Goal: Complete application form

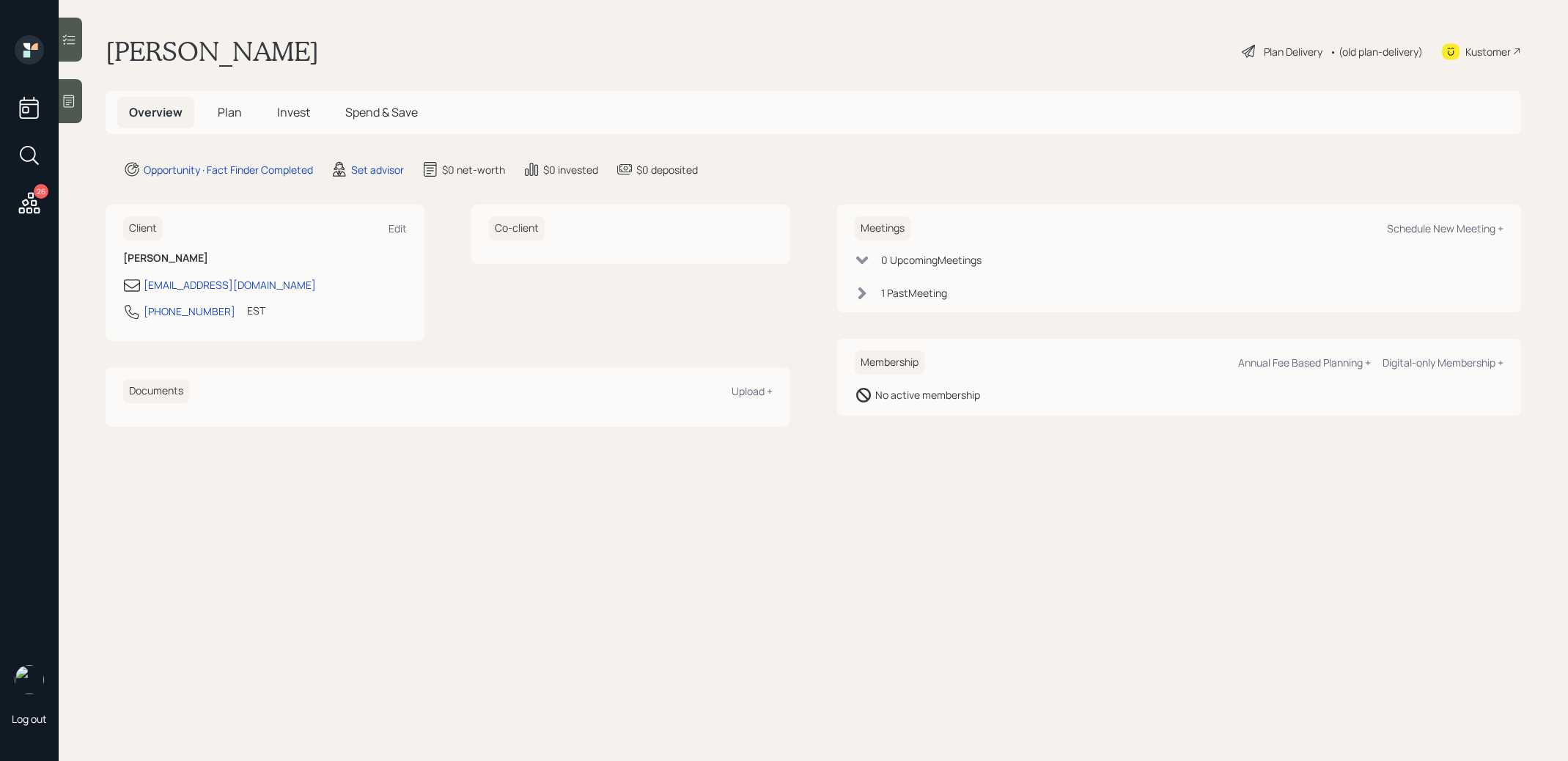
click at [74, 44] on icon at bounding box center [69, 40] width 15 height 15
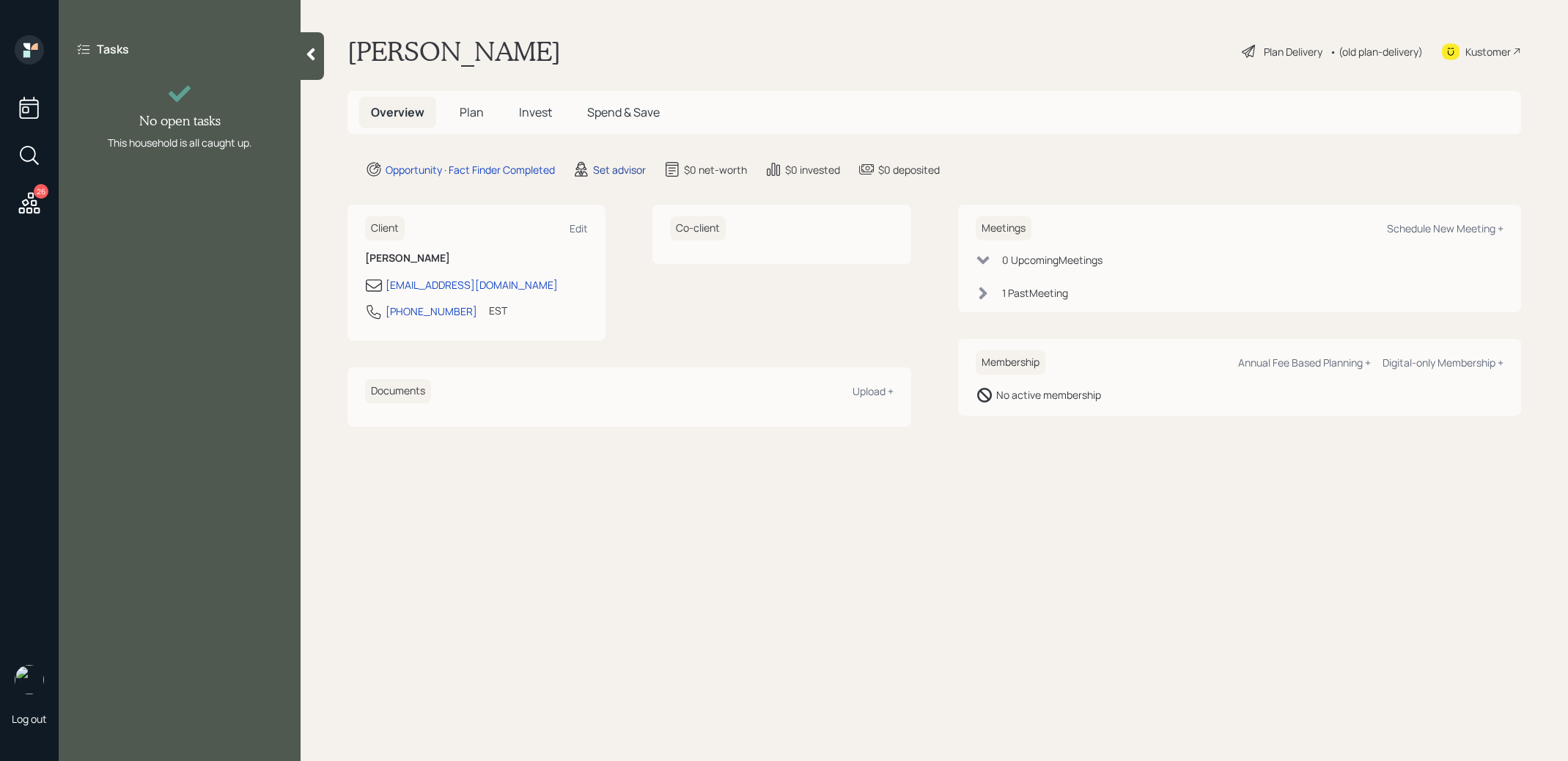
click at [612, 167] on div "Set advisor" at bounding box center [619, 170] width 53 height 15
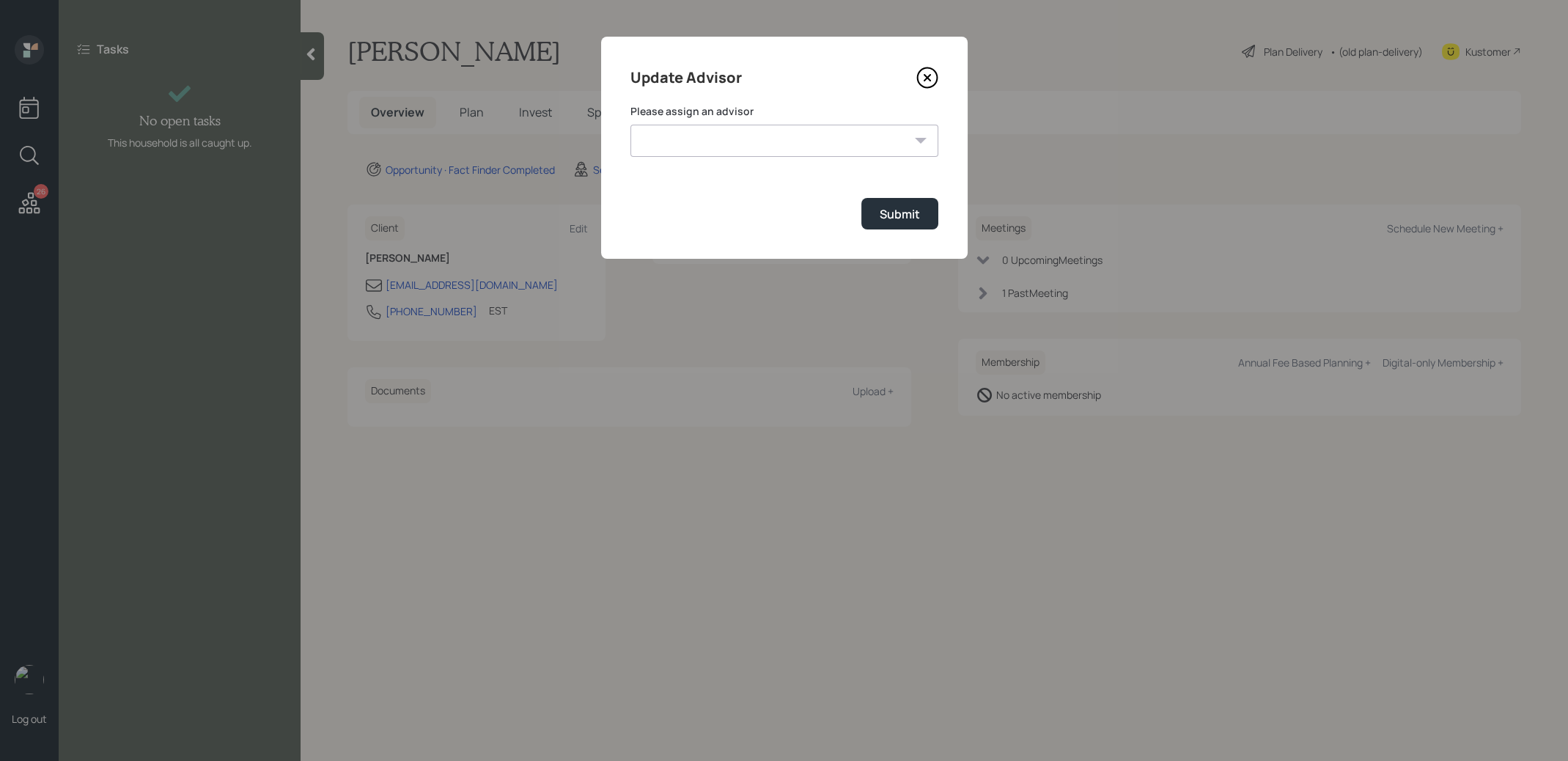
click at [780, 144] on select "[PERSON_NAME] [PERSON_NAME] End [PERSON_NAME] [PERSON_NAME] [PERSON_NAME] [PERS…" at bounding box center [784, 141] width 308 height 33
select select "8b79112e-3cfb-44f9-89e7-15267fe946c1"
click at [913, 216] on div "Submit" at bounding box center [899, 213] width 40 height 16
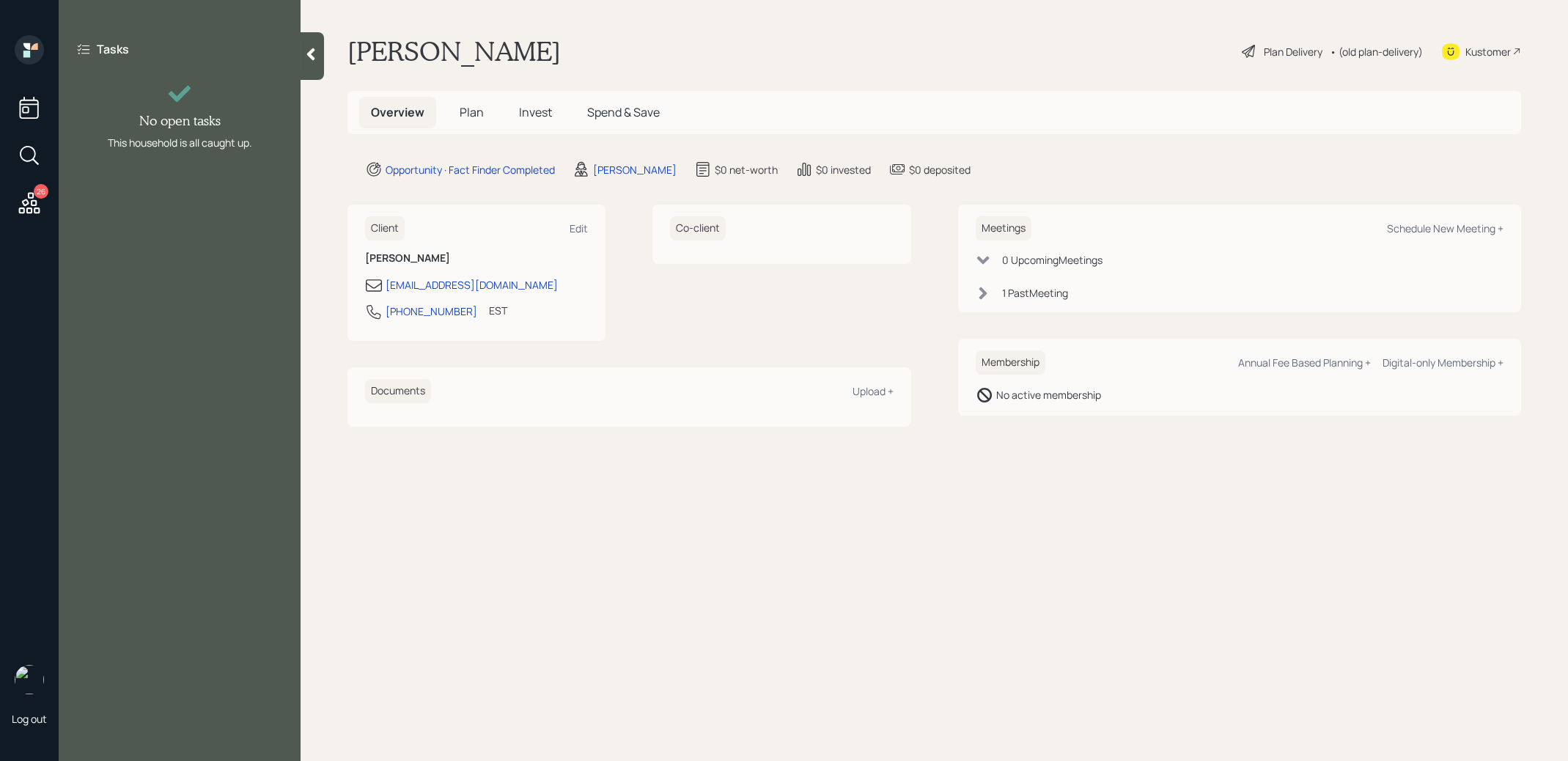
click at [23, 210] on icon at bounding box center [29, 203] width 27 height 27
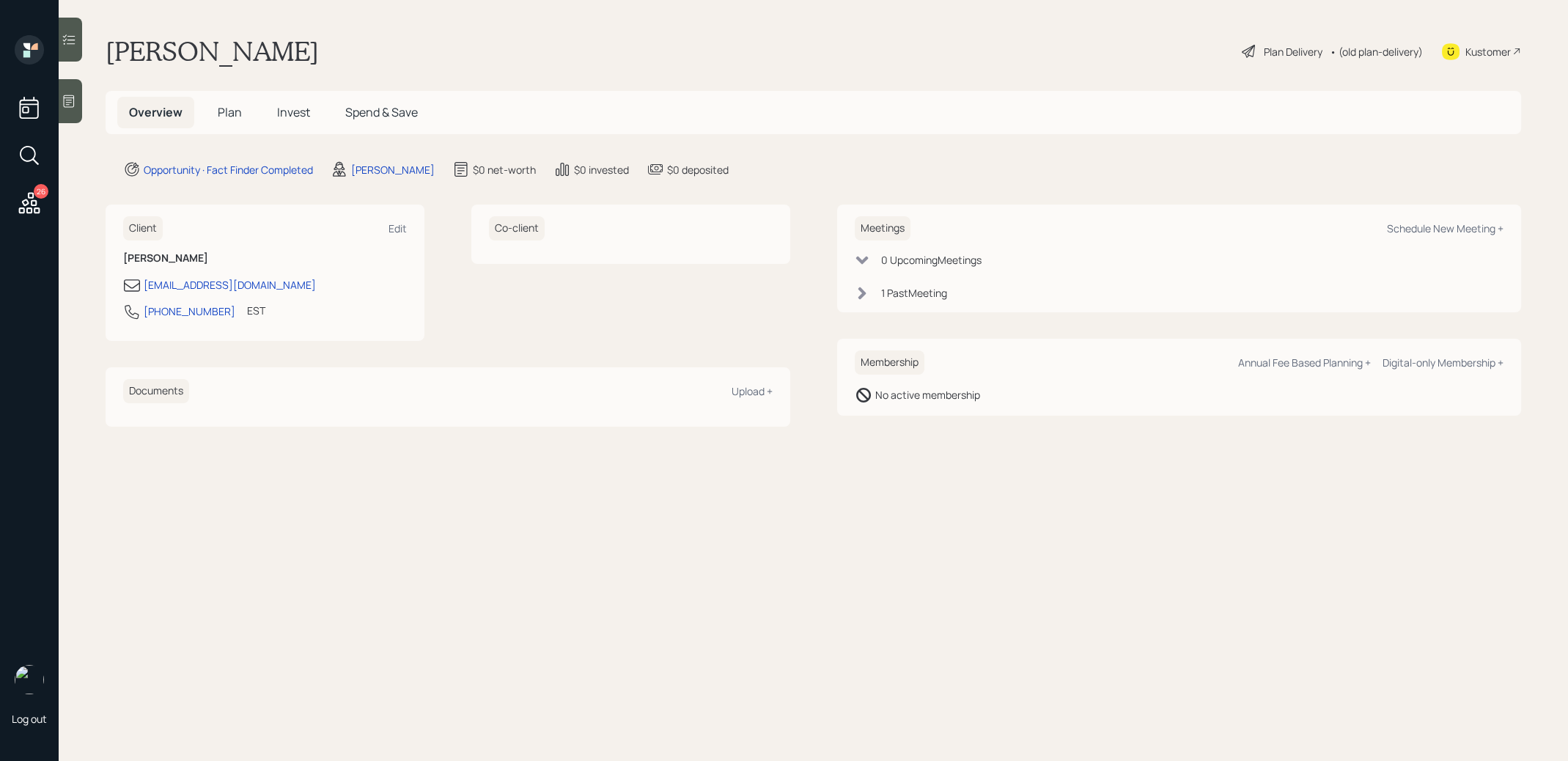
click at [80, 100] on div at bounding box center [70, 101] width 23 height 44
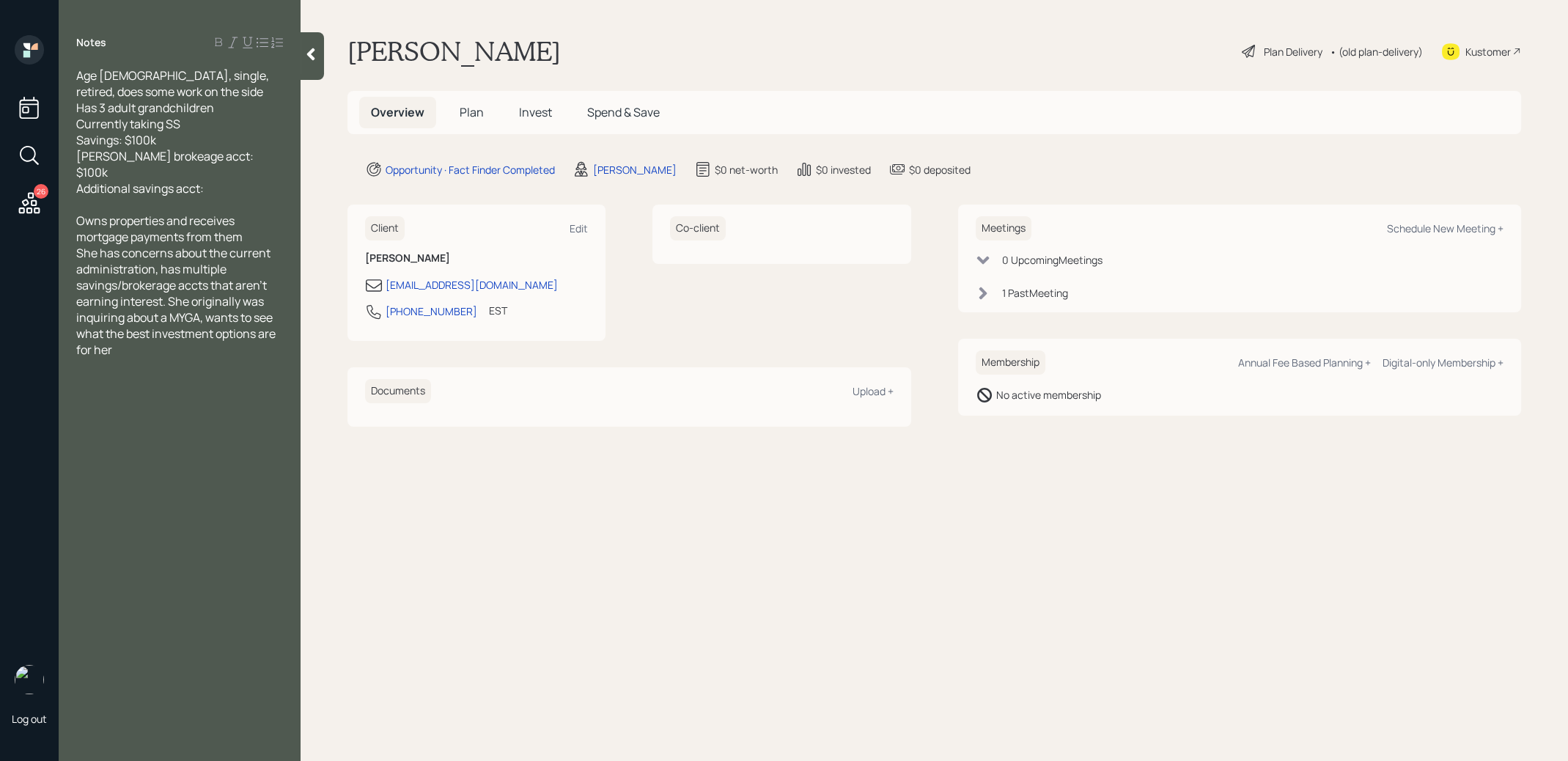
click at [471, 116] on span "Plan" at bounding box center [471, 111] width 24 height 16
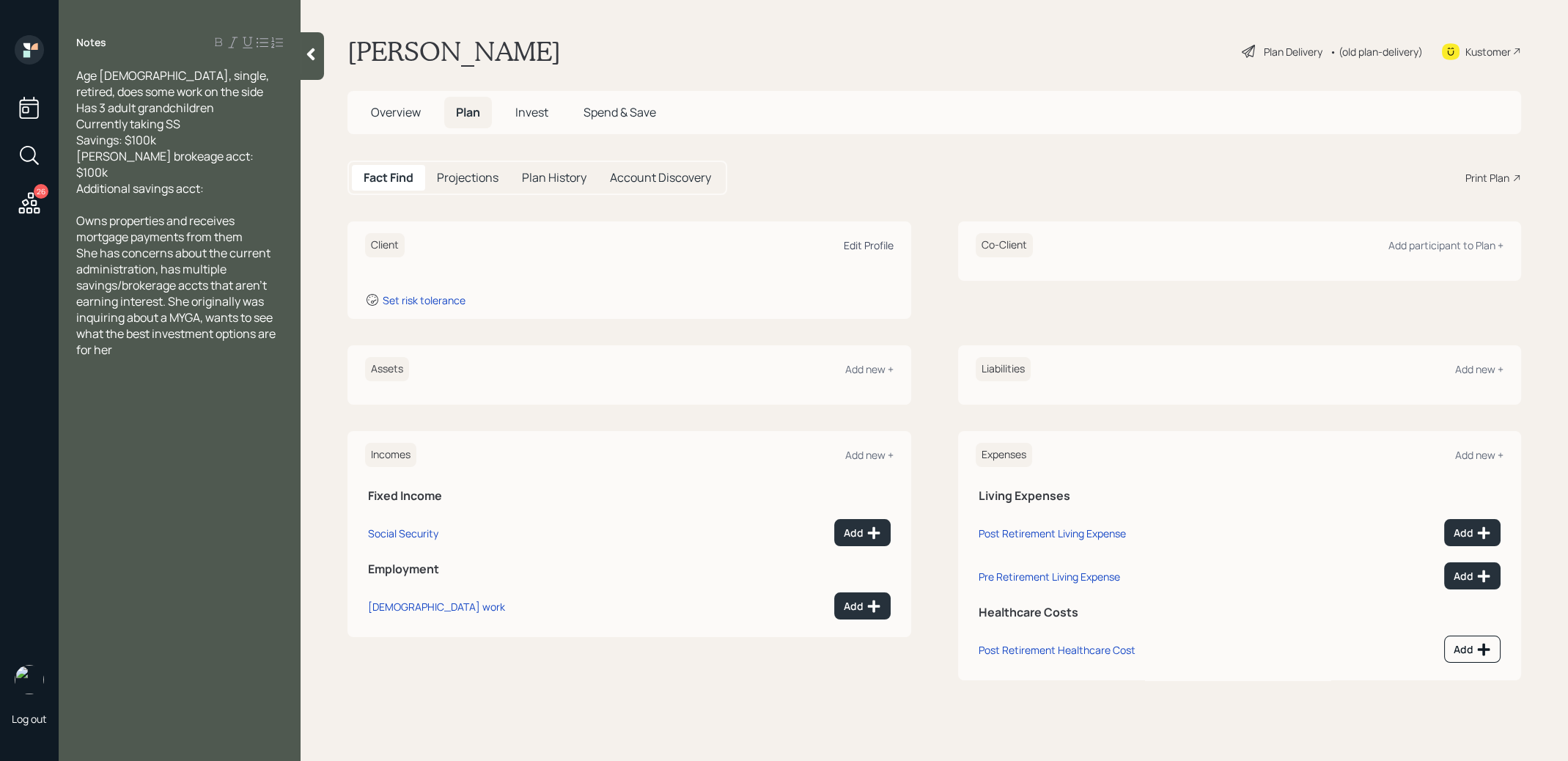
click at [876, 241] on div "Edit Profile" at bounding box center [869, 245] width 50 height 14
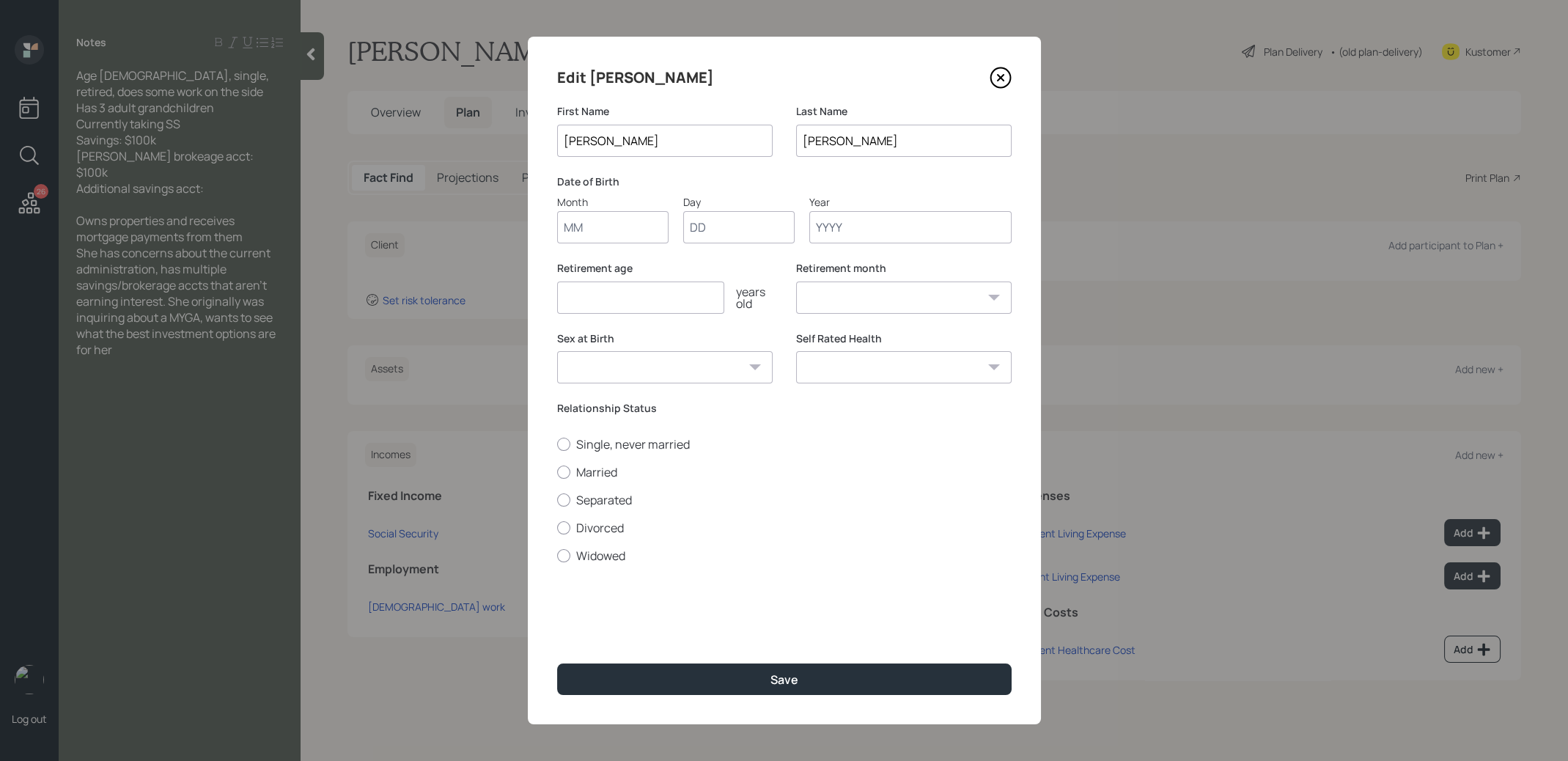
click at [636, 237] on input "Month" at bounding box center [612, 227] width 111 height 33
type input "01"
type input "1940"
select select "1"
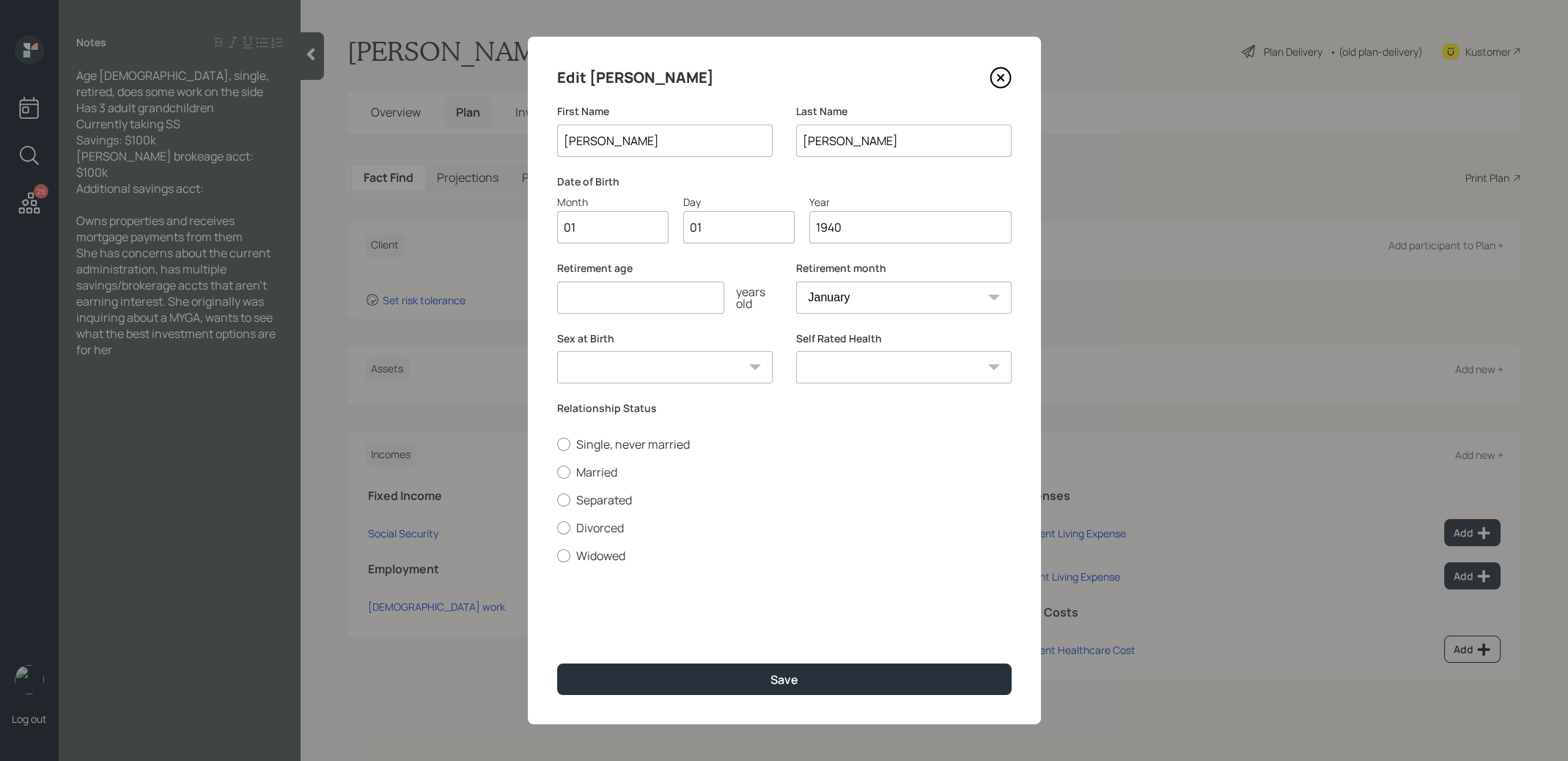
type input "1940"
click at [682, 291] on input "number" at bounding box center [641, 297] width 167 height 33
type input "67"
click at [565, 446] on div at bounding box center [564, 445] width 13 height 13
click at [557, 445] on input "Single, never married" at bounding box center [556, 444] width 1 height 1
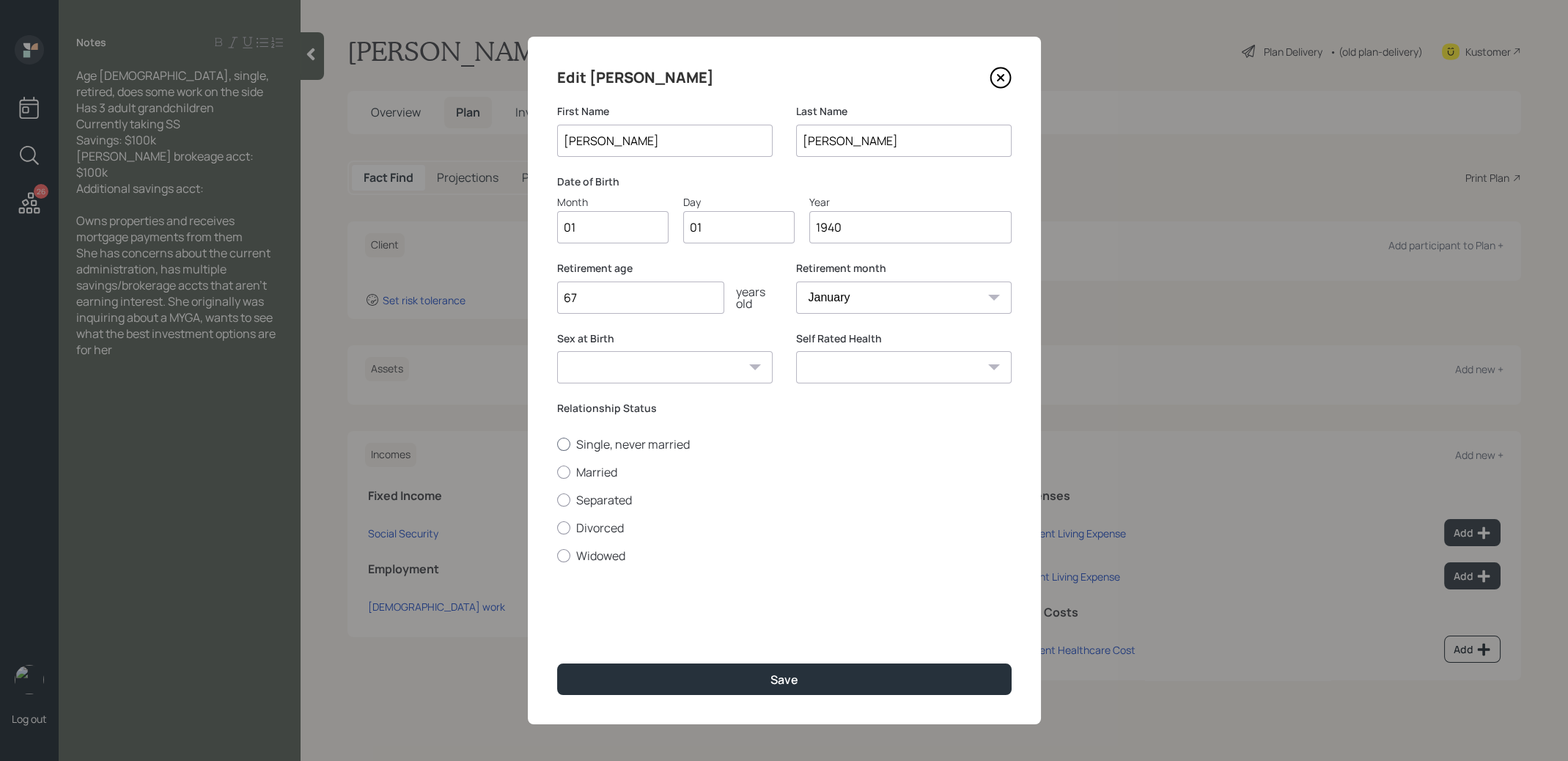
radio input "true"
click at [638, 672] on button "Save" at bounding box center [784, 680] width 454 height 32
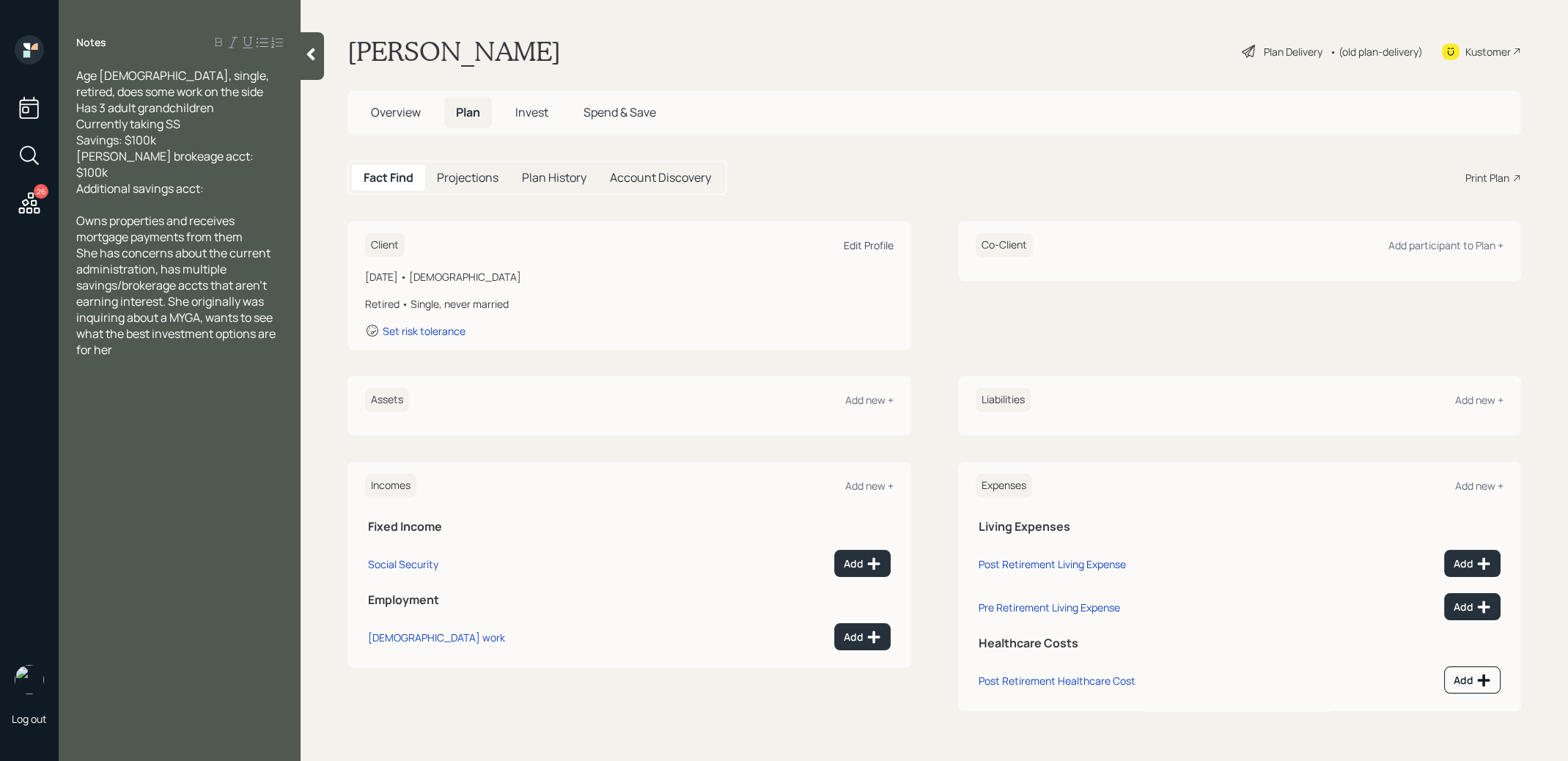
click at [866, 243] on div "Edit Profile" at bounding box center [869, 245] width 50 height 14
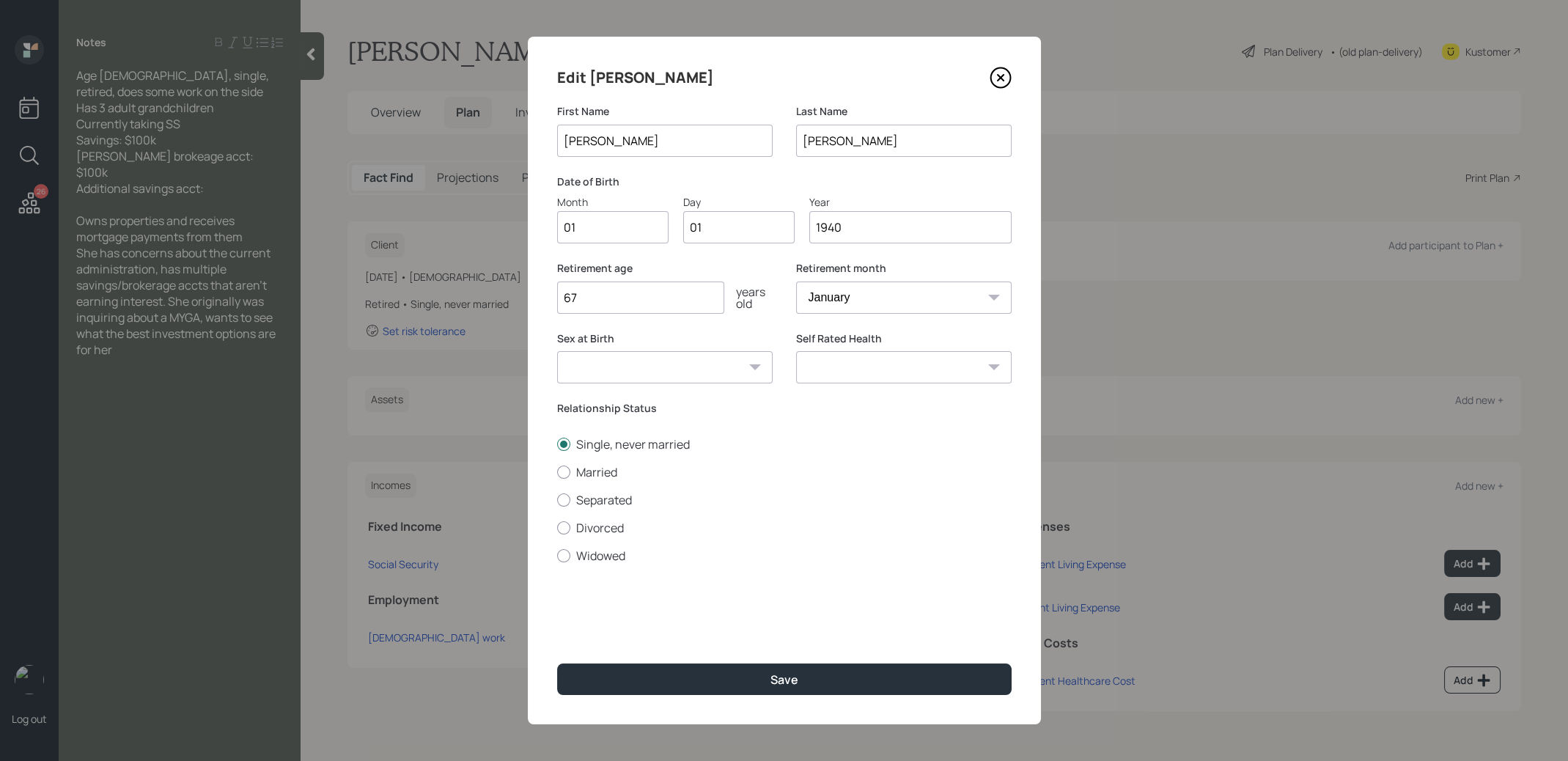
click at [863, 229] on input "1940" at bounding box center [910, 227] width 202 height 33
type input "1946"
click at [725, 670] on button "Save" at bounding box center [784, 680] width 454 height 32
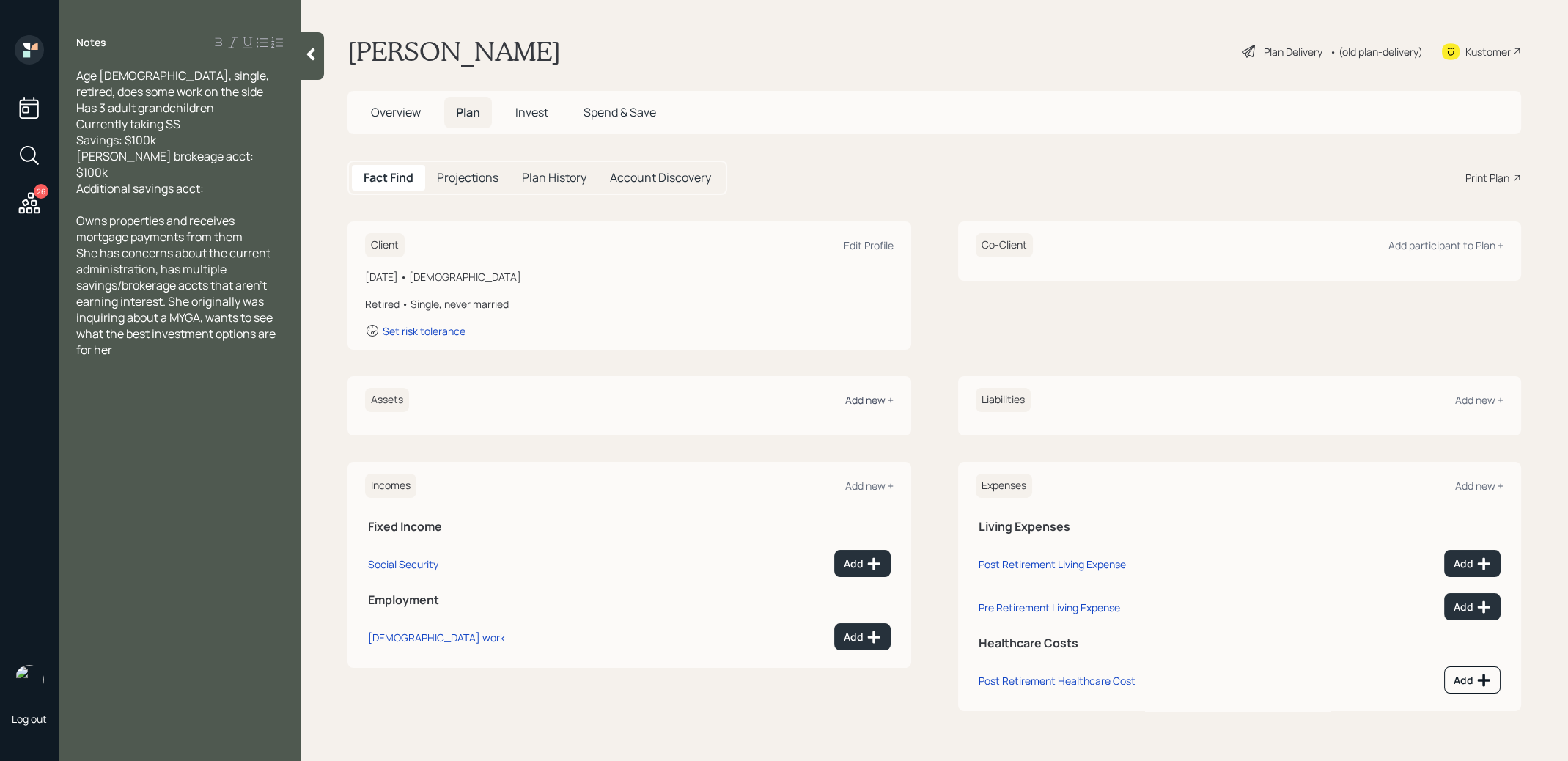
click at [870, 398] on div "Add new +" at bounding box center [869, 400] width 49 height 14
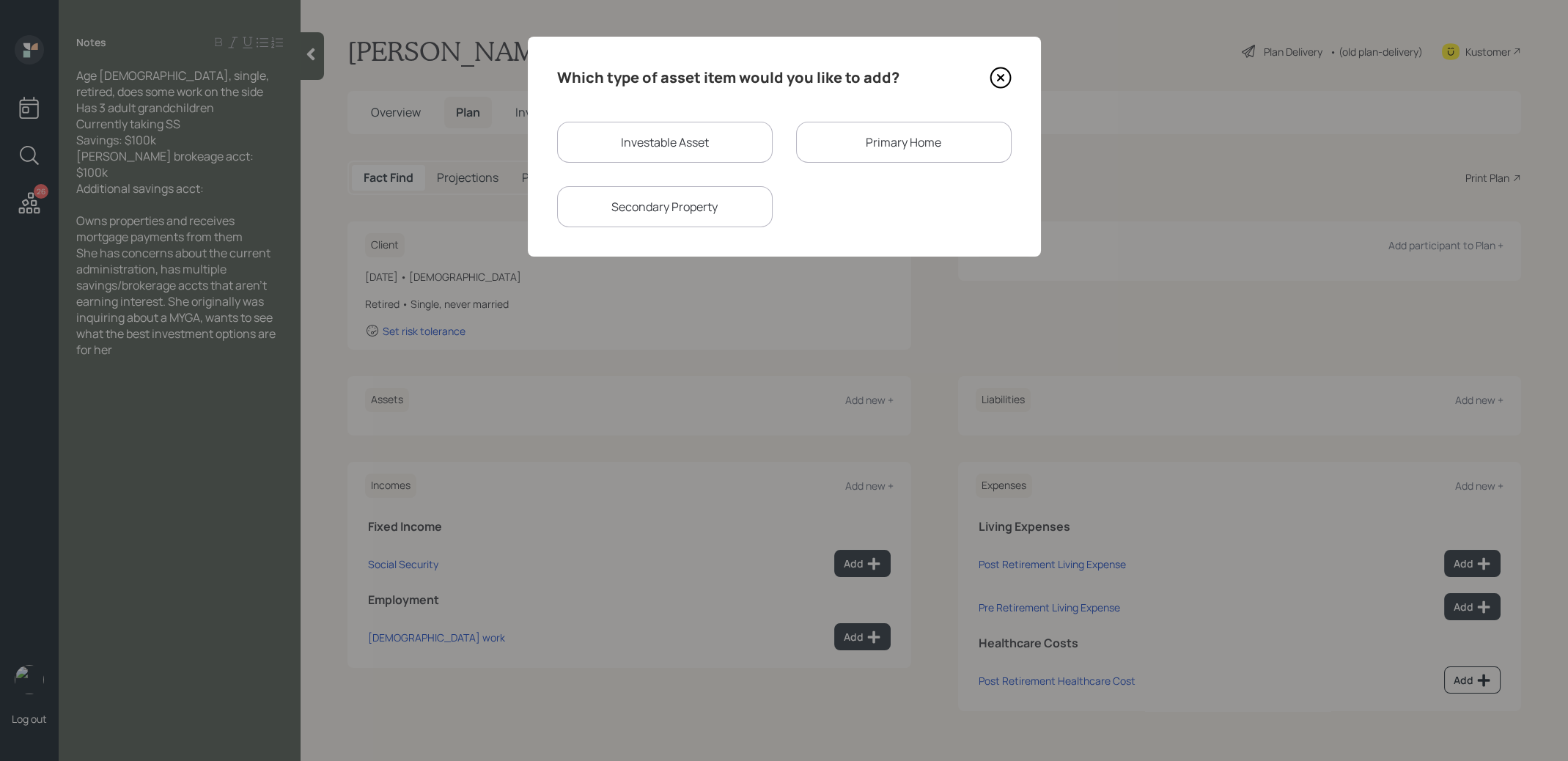
click at [640, 140] on div "Investable Asset" at bounding box center [665, 141] width 216 height 41
select select "taxable"
select select "balanced"
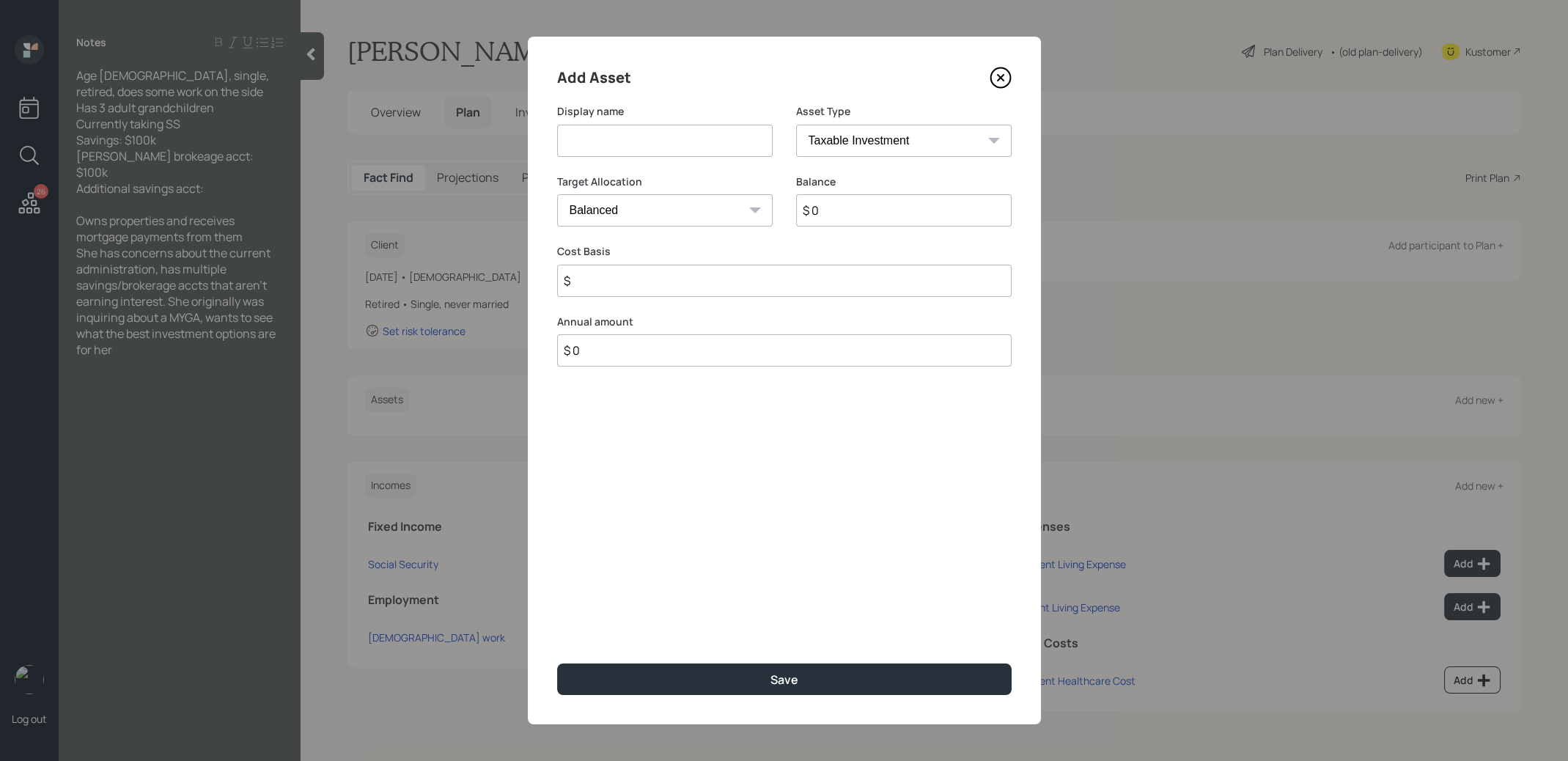
click at [630, 142] on input at bounding box center [665, 141] width 216 height 33
type input "Savings"
click at [825, 209] on input "$ 0" at bounding box center [904, 210] width 216 height 33
type input "$ 100,000"
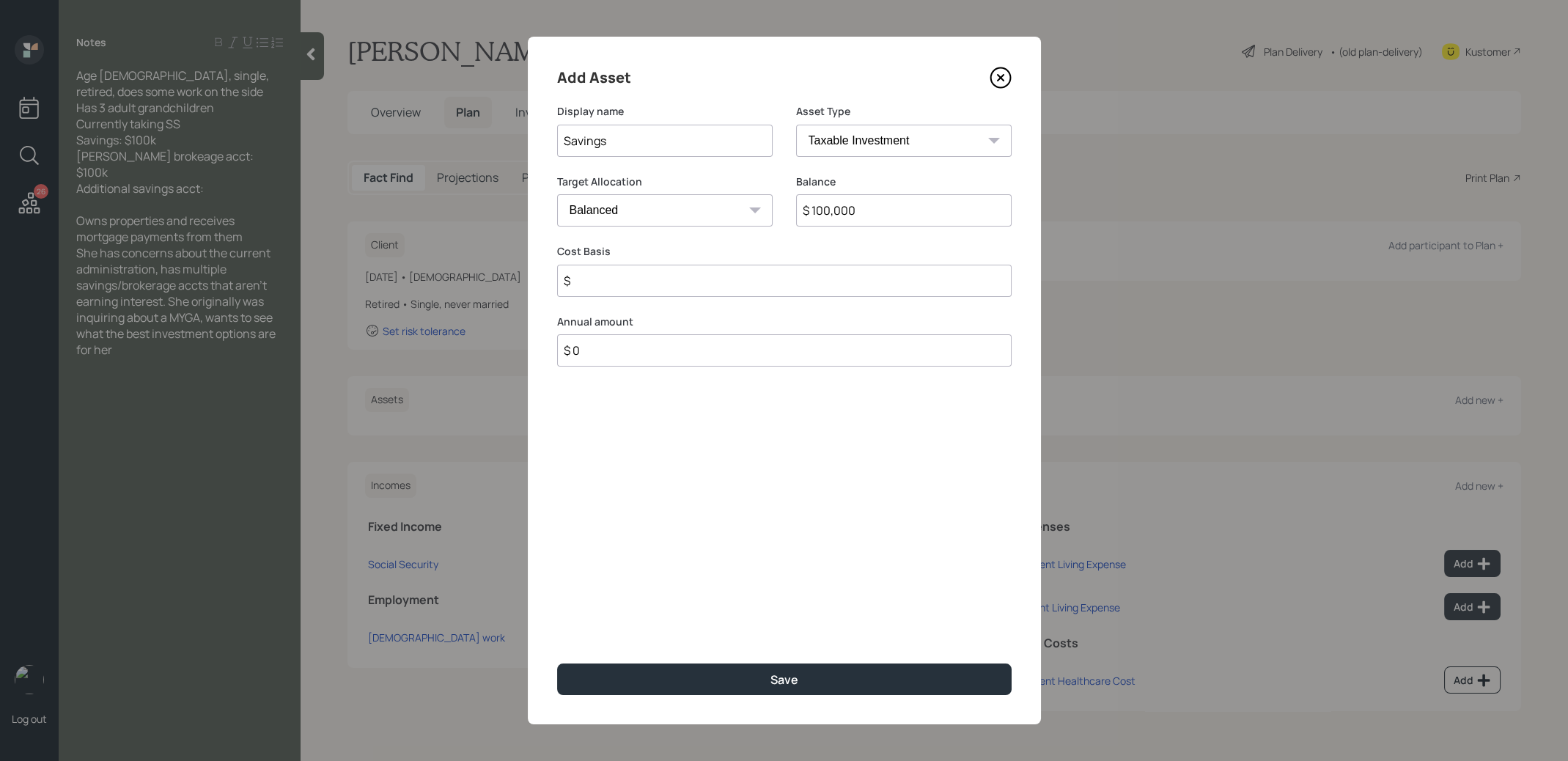
click at [720, 217] on select "Cash Conservative Balanced Aggressive" at bounding box center [665, 210] width 216 height 33
select select "uninvested"
click at [659, 284] on input "$" at bounding box center [784, 280] width 454 height 33
type input "$ 100,000"
click at [694, 673] on button "Save" at bounding box center [784, 680] width 454 height 32
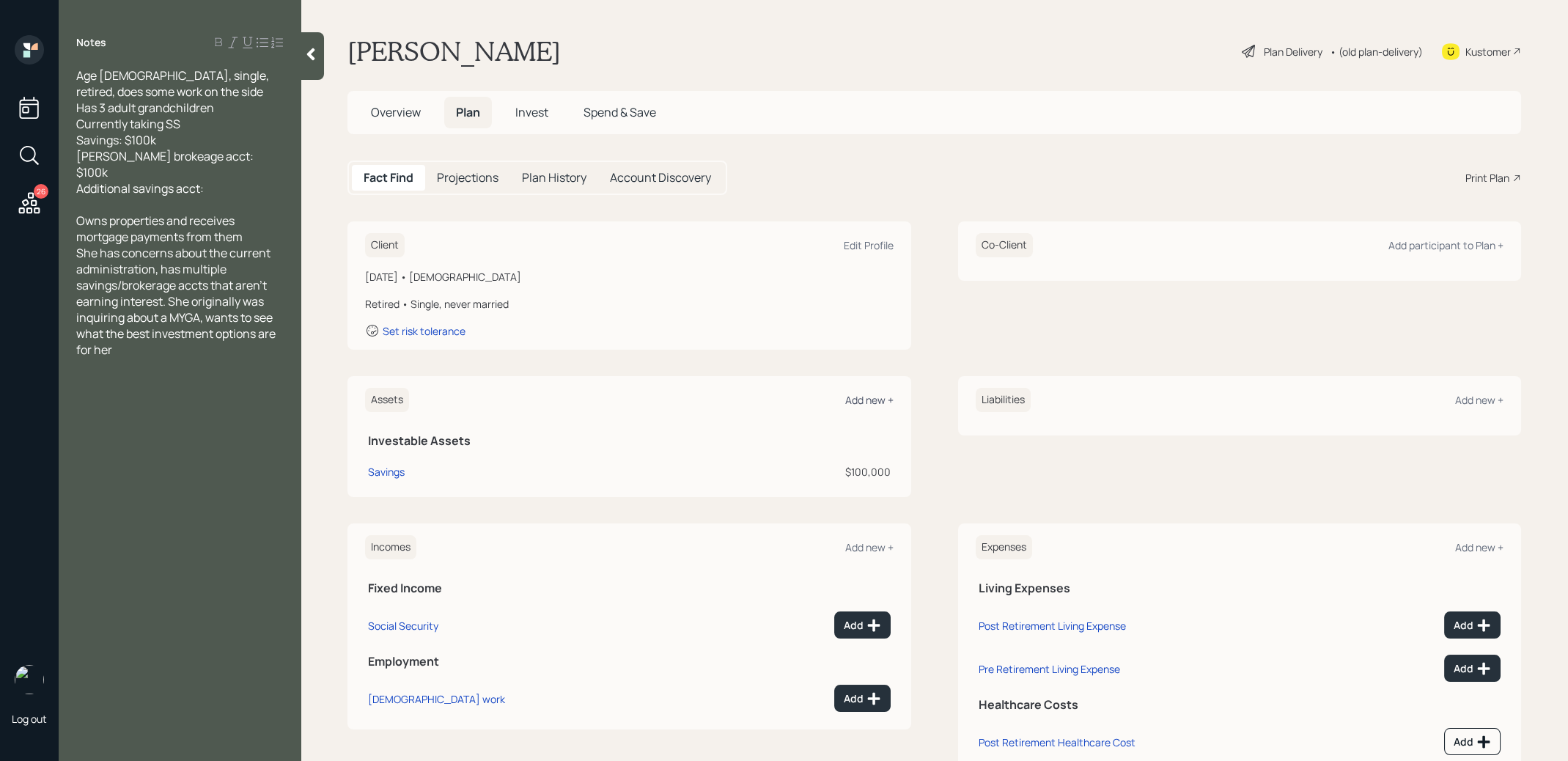
click at [879, 399] on div "Add new +" at bounding box center [869, 400] width 49 height 14
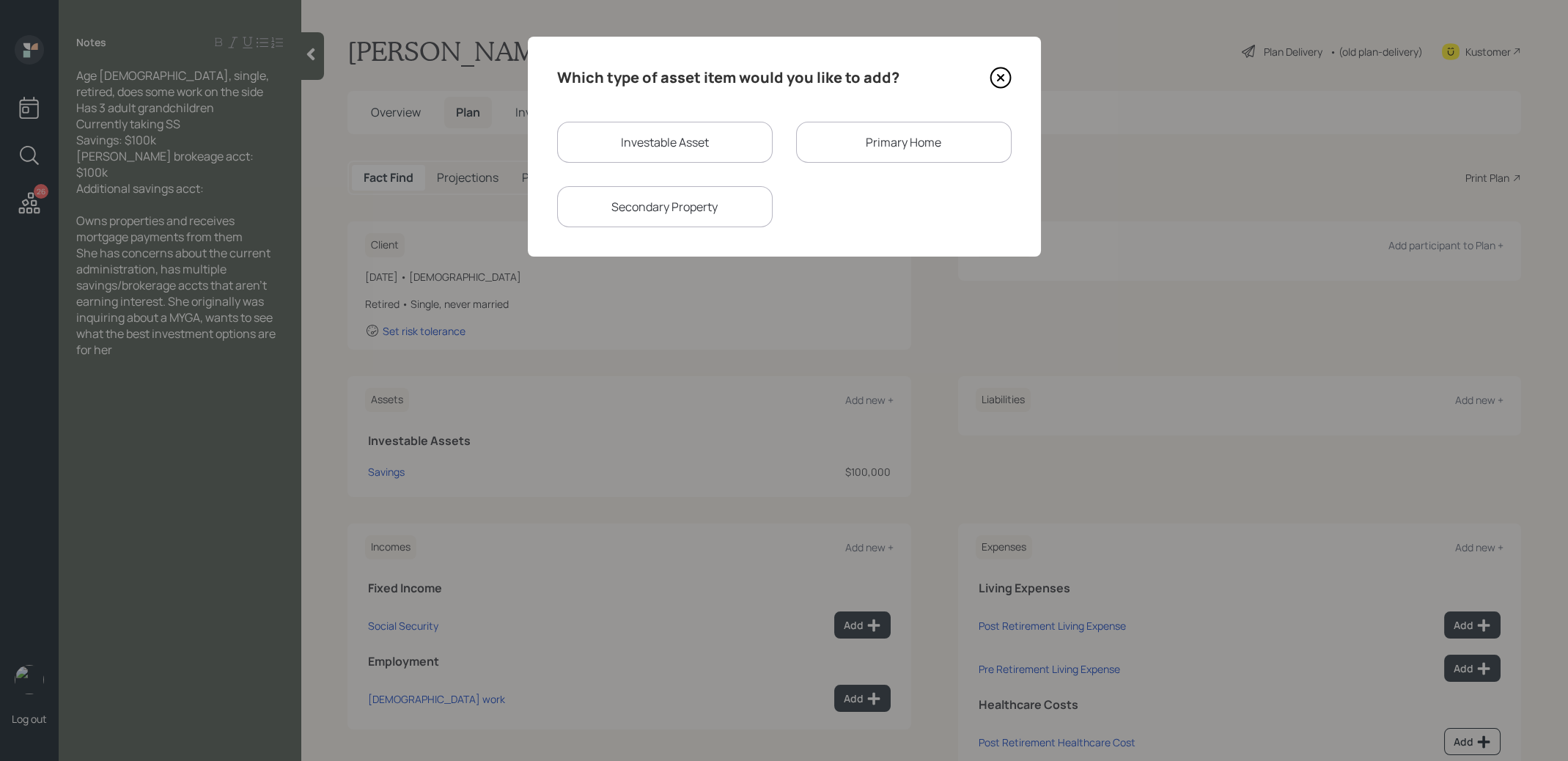
click at [702, 136] on div "Investable Asset" at bounding box center [665, 141] width 216 height 41
select select "taxable"
select select "balanced"
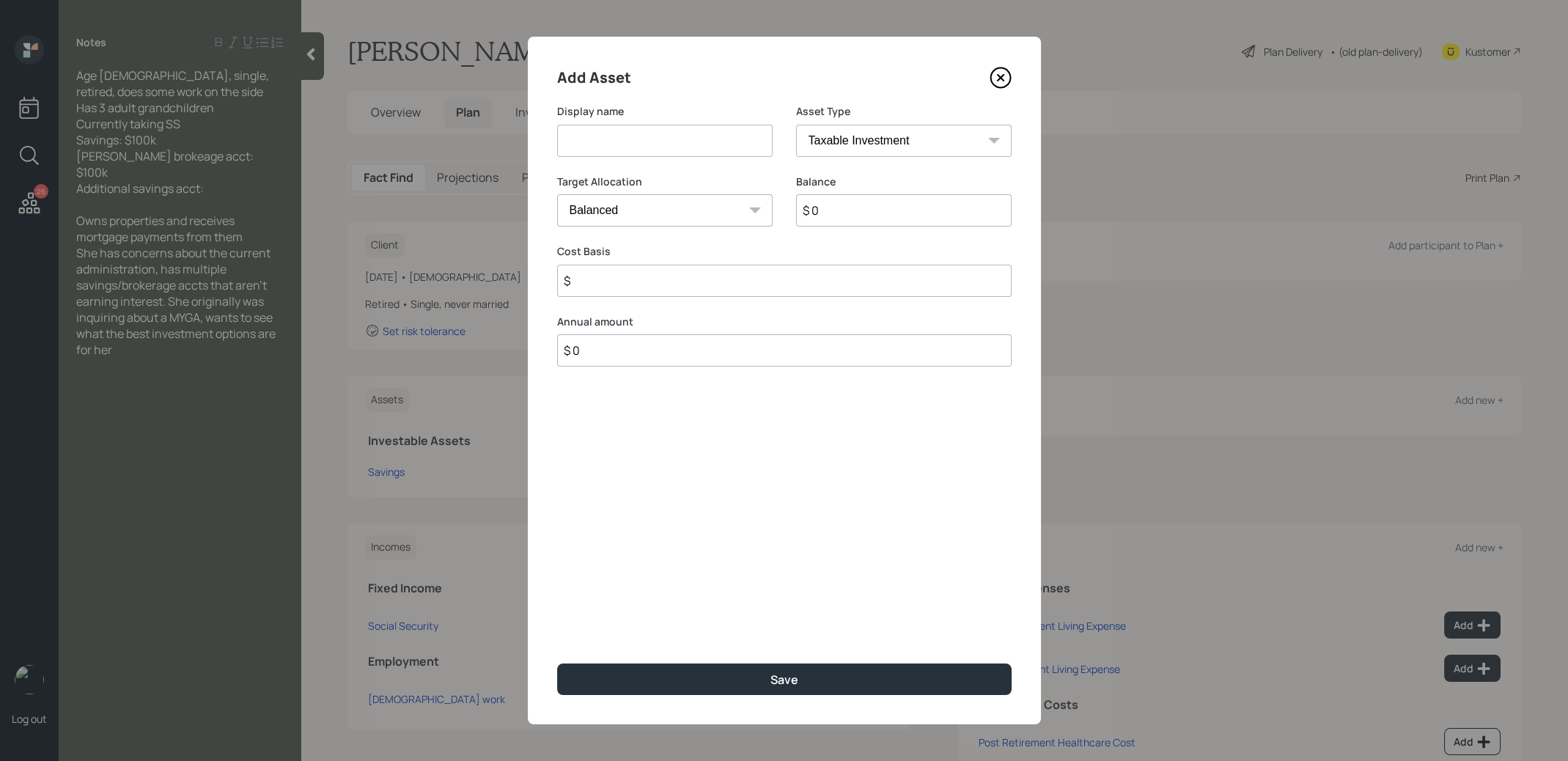
click at [702, 136] on input at bounding box center [665, 141] width 216 height 33
type input "Brokerage"
click at [920, 213] on input "$ 0" at bounding box center [904, 210] width 216 height 33
type input "$ 100,000"
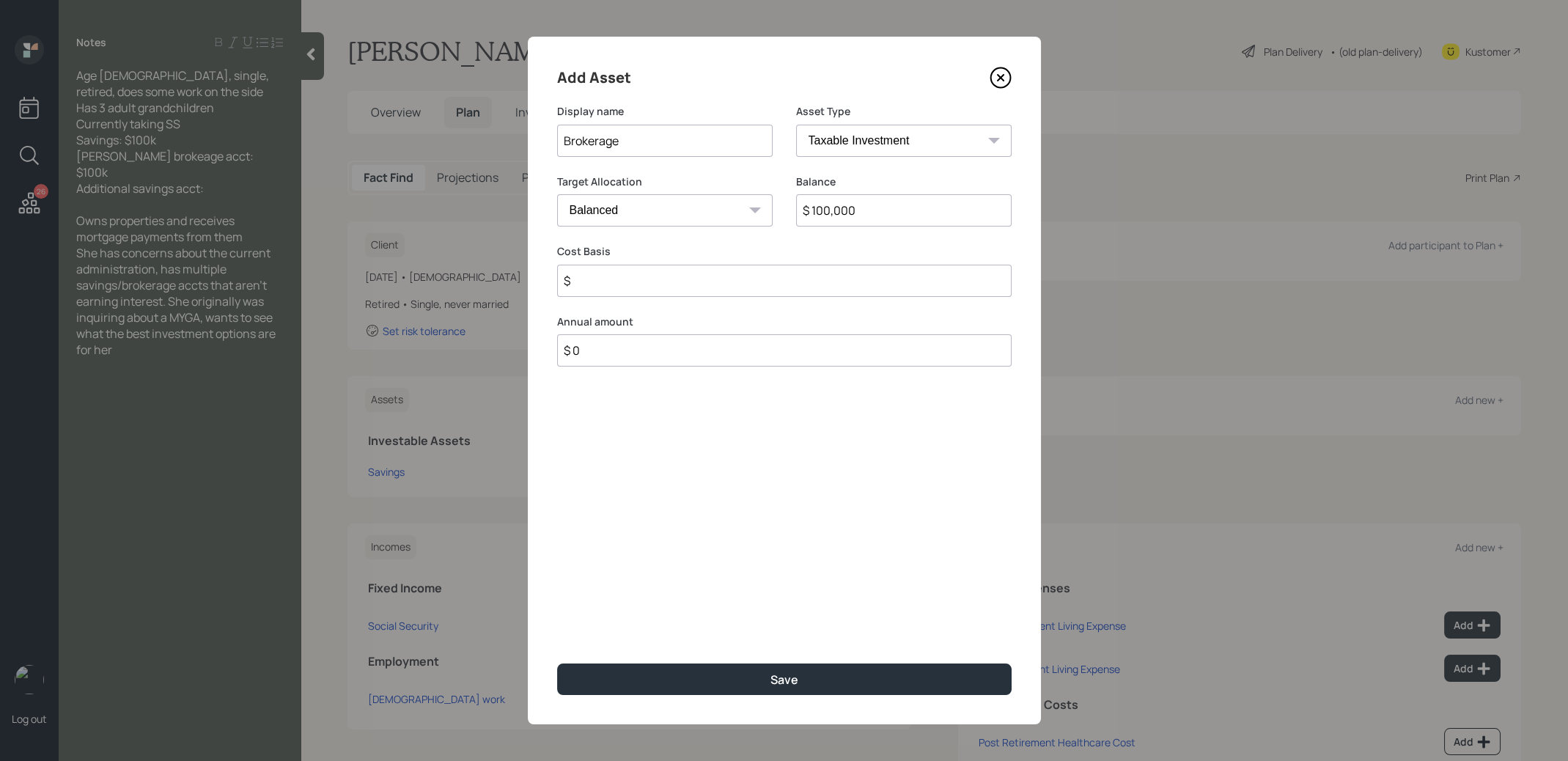
click at [674, 284] on input "$" at bounding box center [784, 280] width 454 height 33
type input "$ 100,000"
click at [668, 683] on button "Save" at bounding box center [784, 680] width 454 height 32
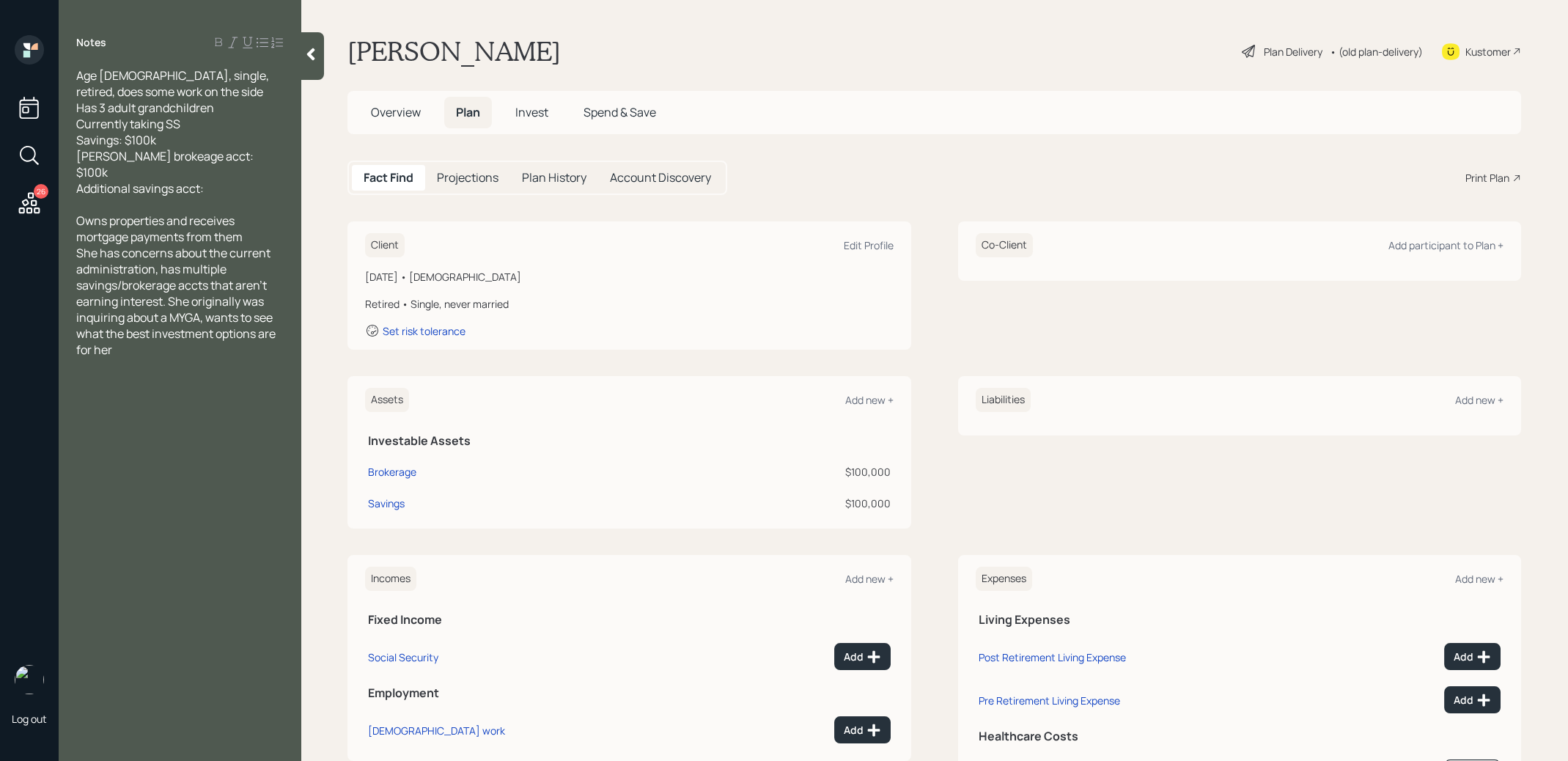
scroll to position [75, 0]
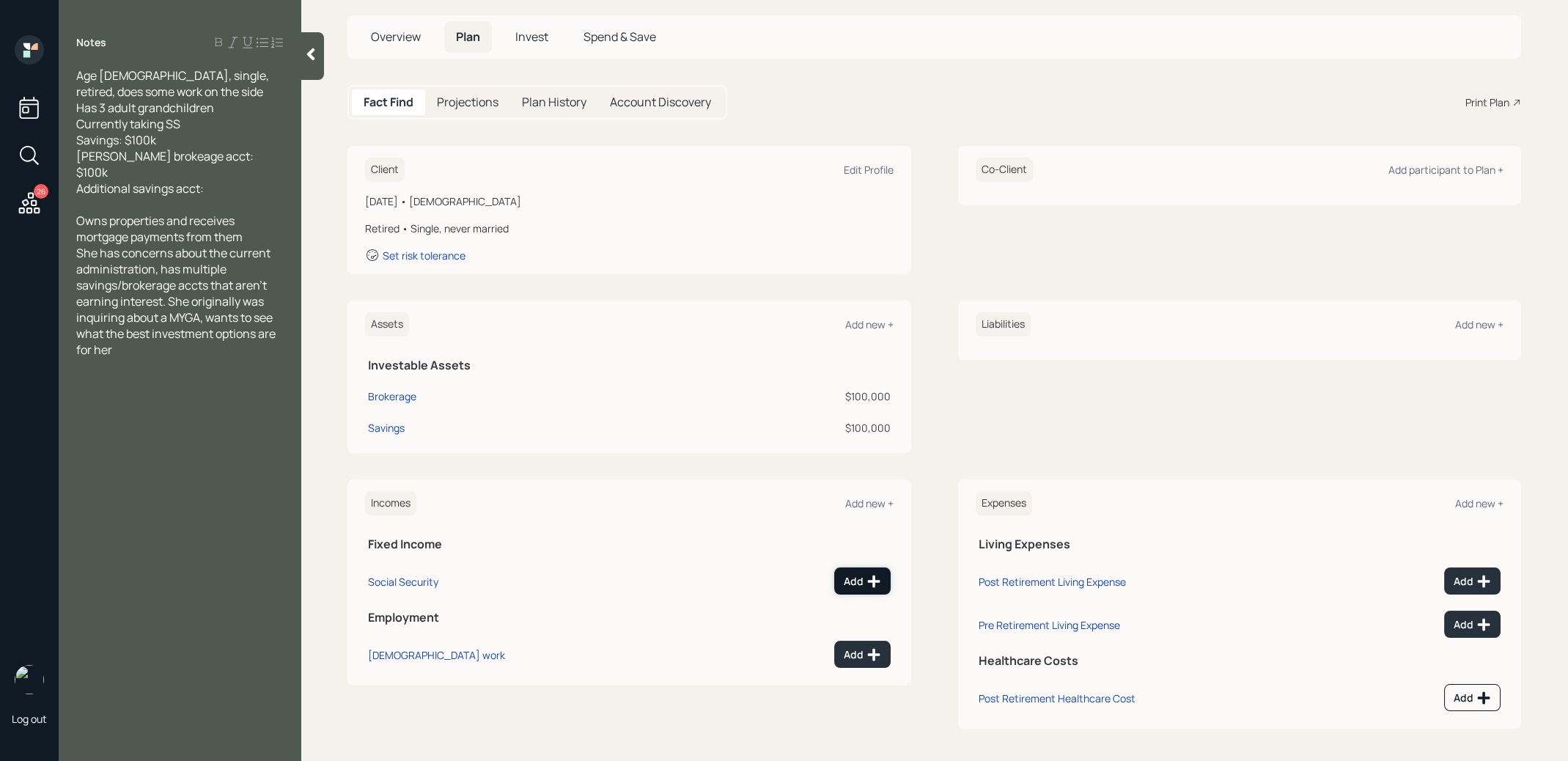
click at [860, 579] on div "Add" at bounding box center [862, 582] width 38 height 15
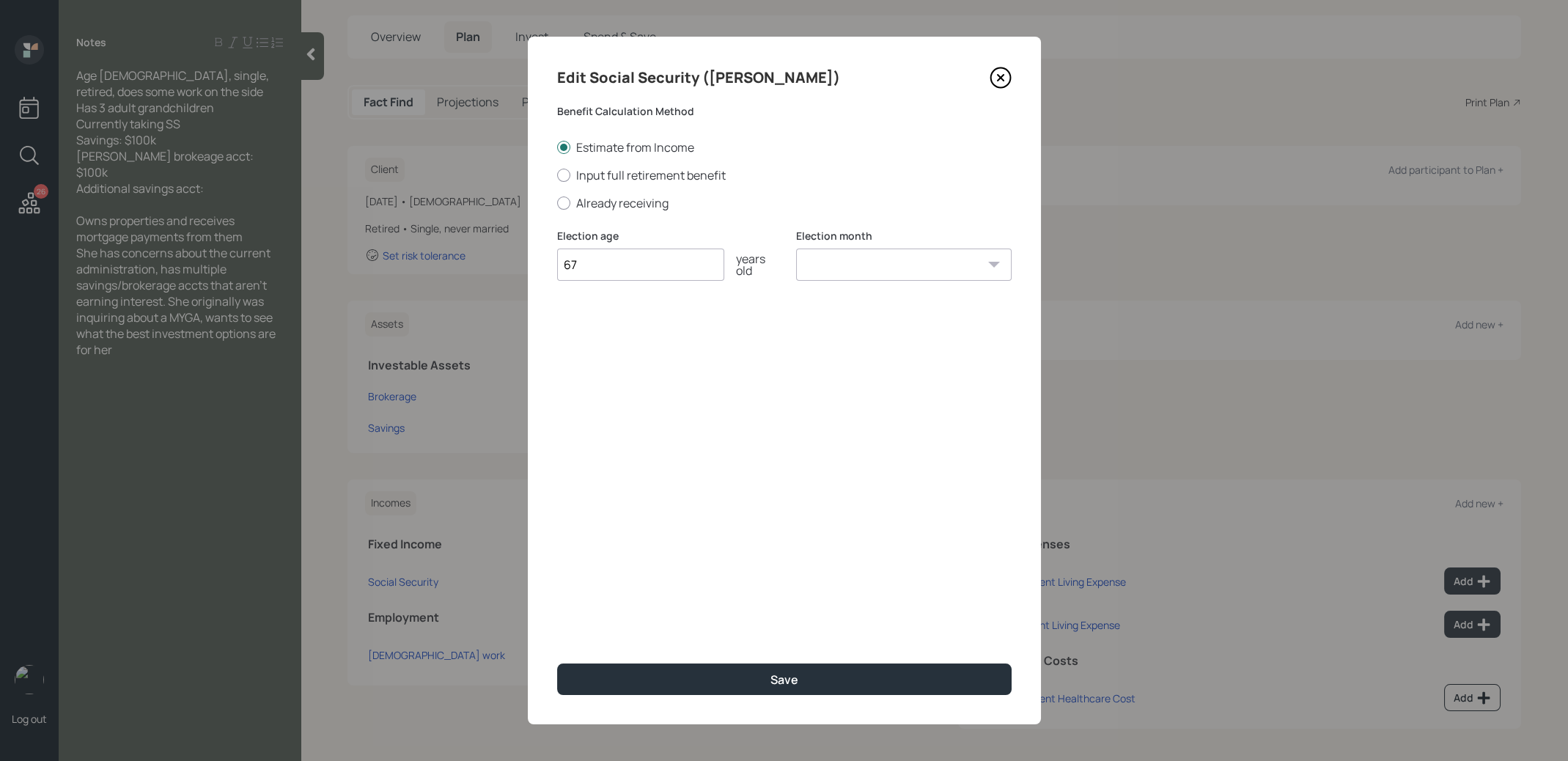
type input "67"
click at [966, 251] on select "January February March April May June July August September October November De…" at bounding box center [904, 265] width 216 height 33
select select "1"
click at [733, 689] on button "Save" at bounding box center [784, 680] width 454 height 32
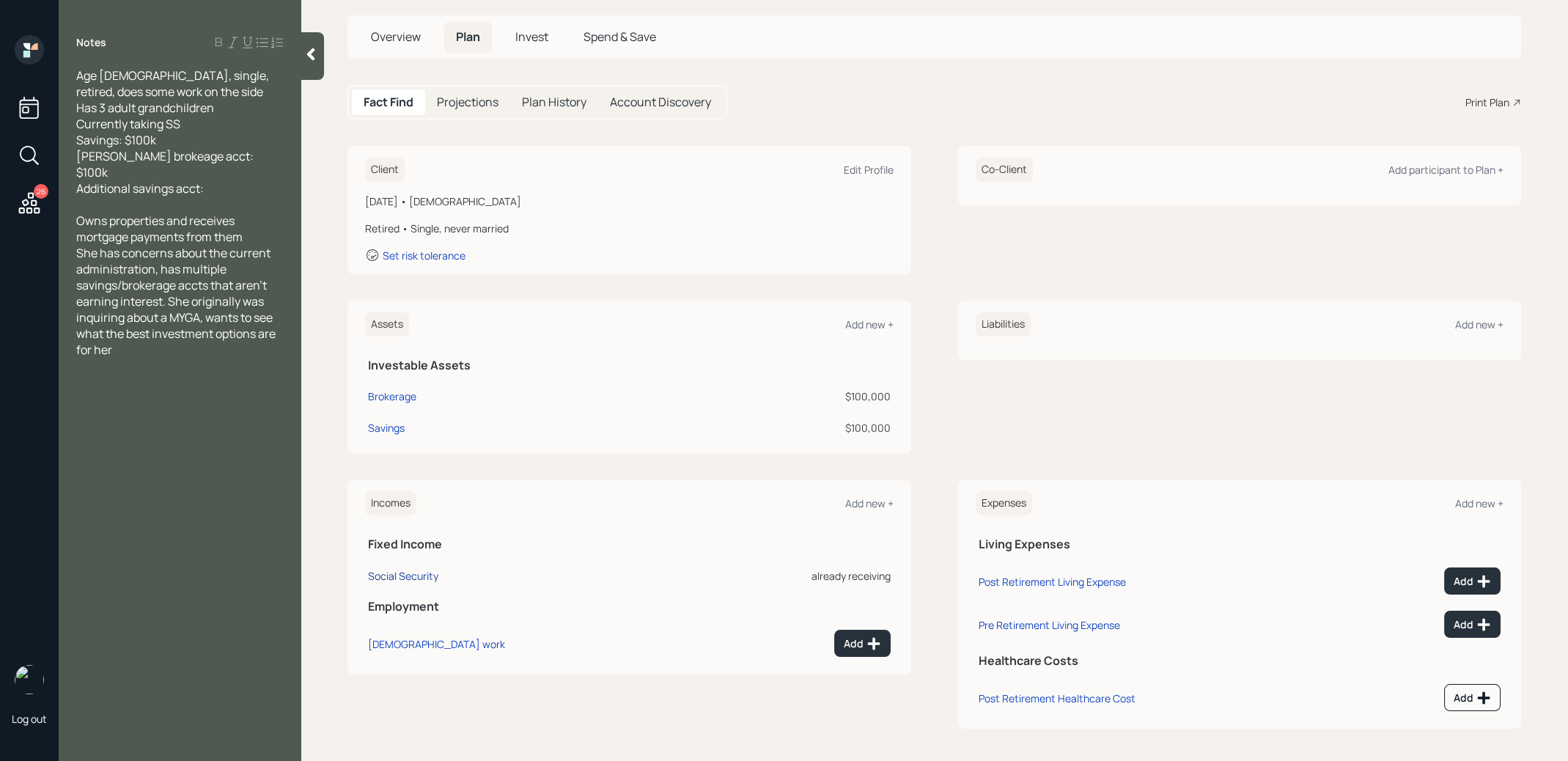
click at [397, 576] on div "Social Security" at bounding box center [403, 576] width 70 height 14
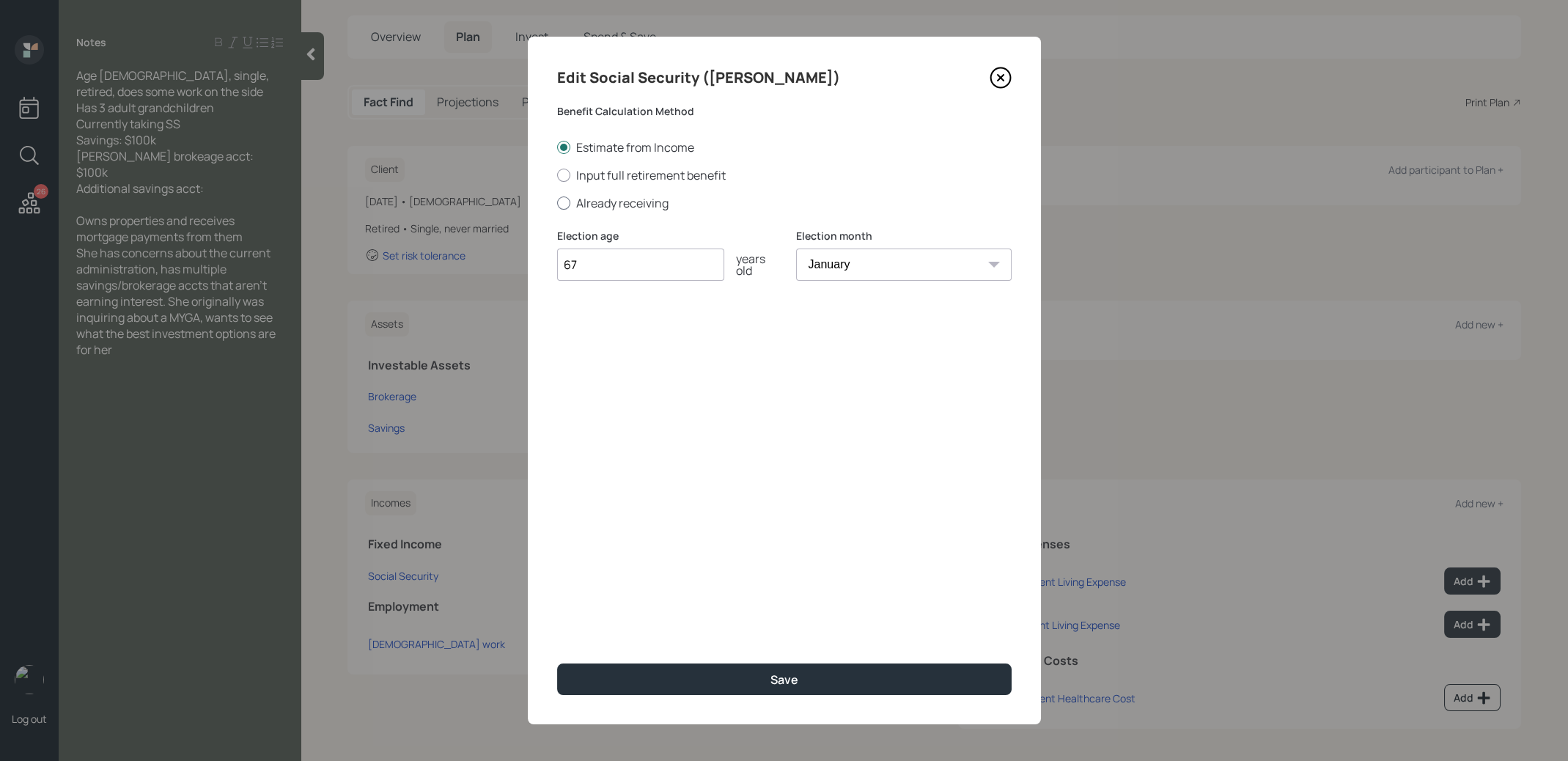
click at [562, 201] on div at bounding box center [564, 203] width 13 height 13
click at [557, 203] on input "Already receiving" at bounding box center [556, 203] width 1 height 1
radio input "true"
click at [588, 338] on input "$" at bounding box center [784, 335] width 454 height 33
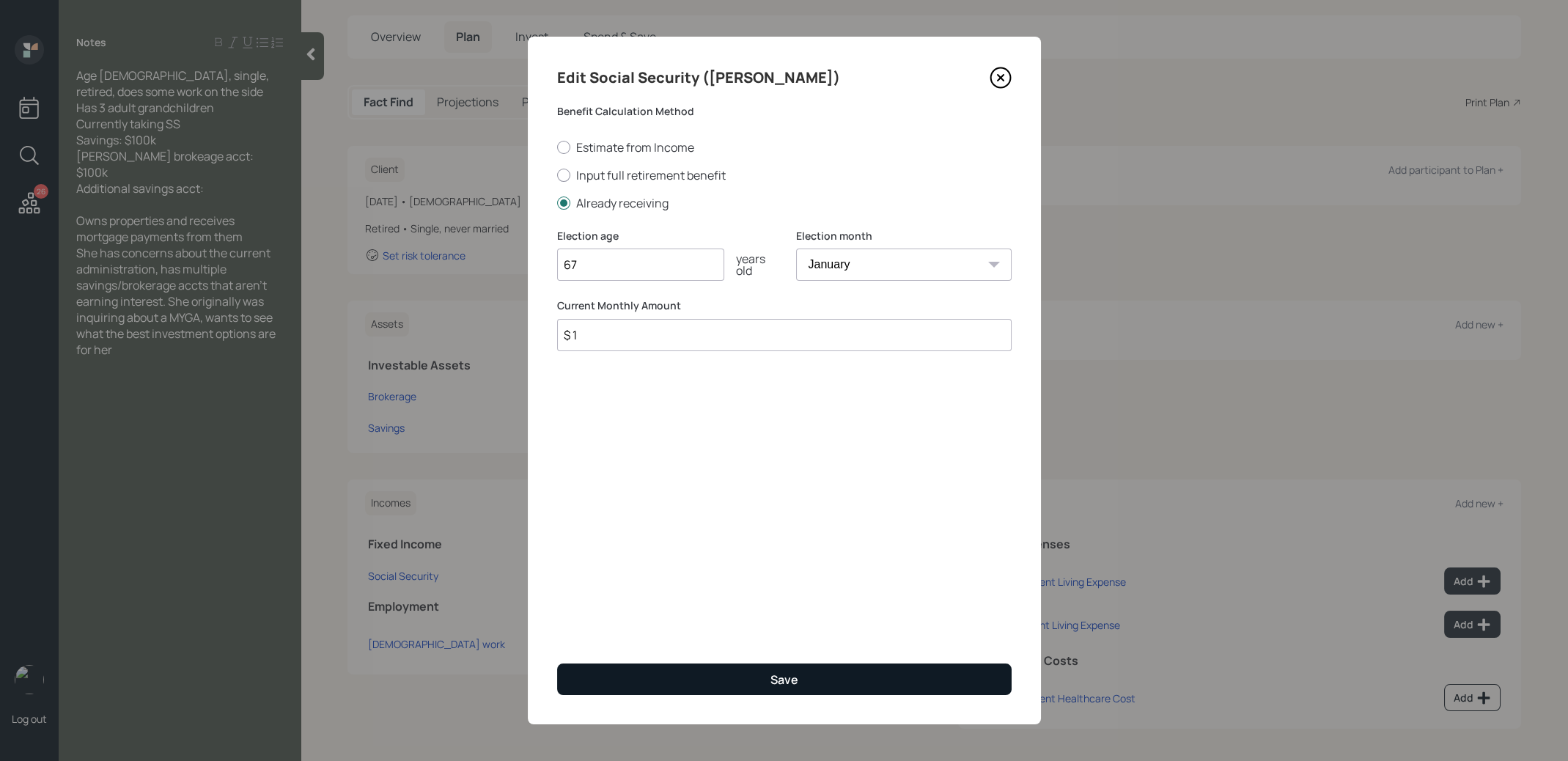
type input "$ 1"
click at [653, 678] on button "Save" at bounding box center [784, 680] width 454 height 32
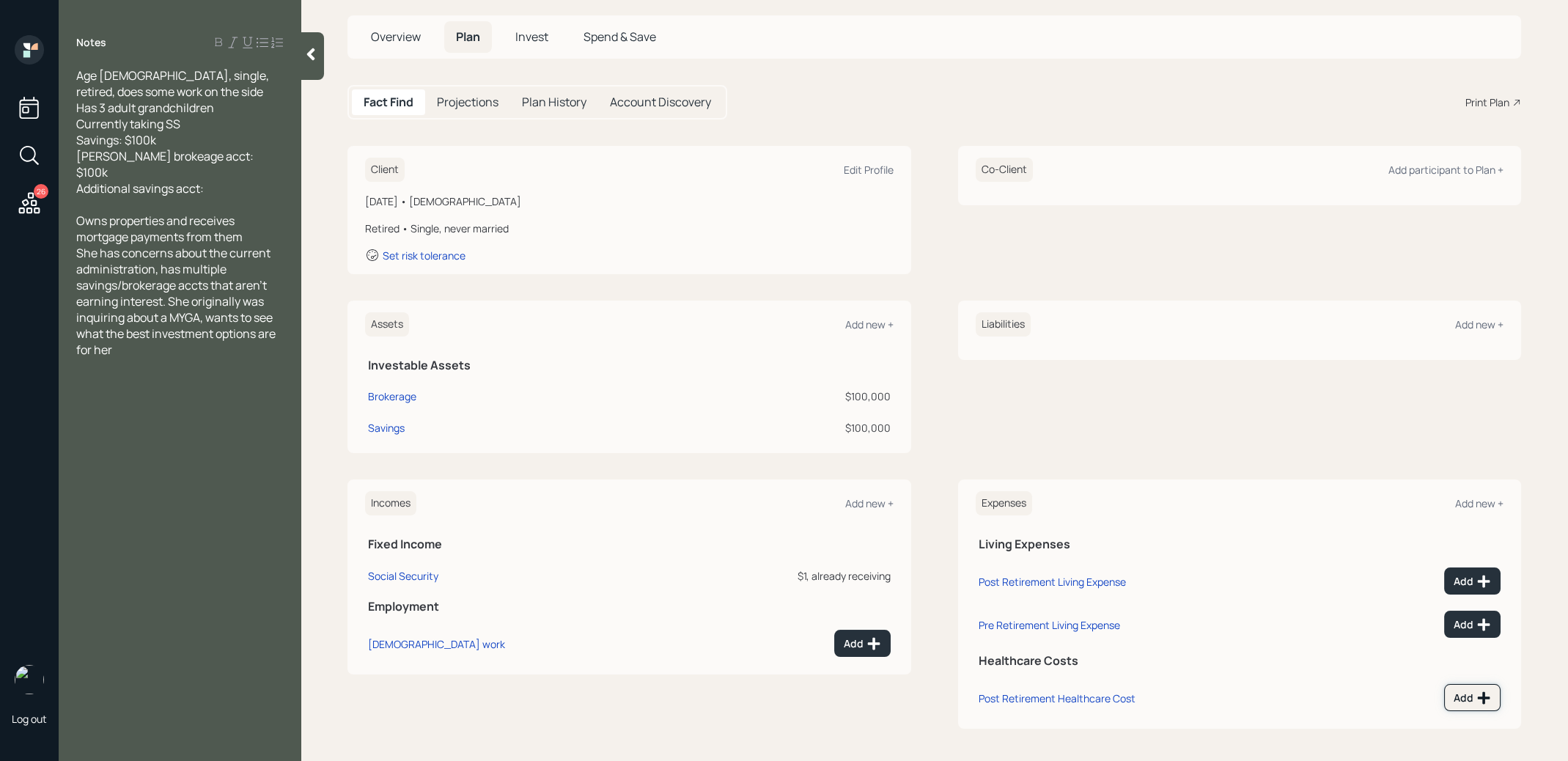
click at [1479, 696] on icon at bounding box center [1483, 698] width 15 height 15
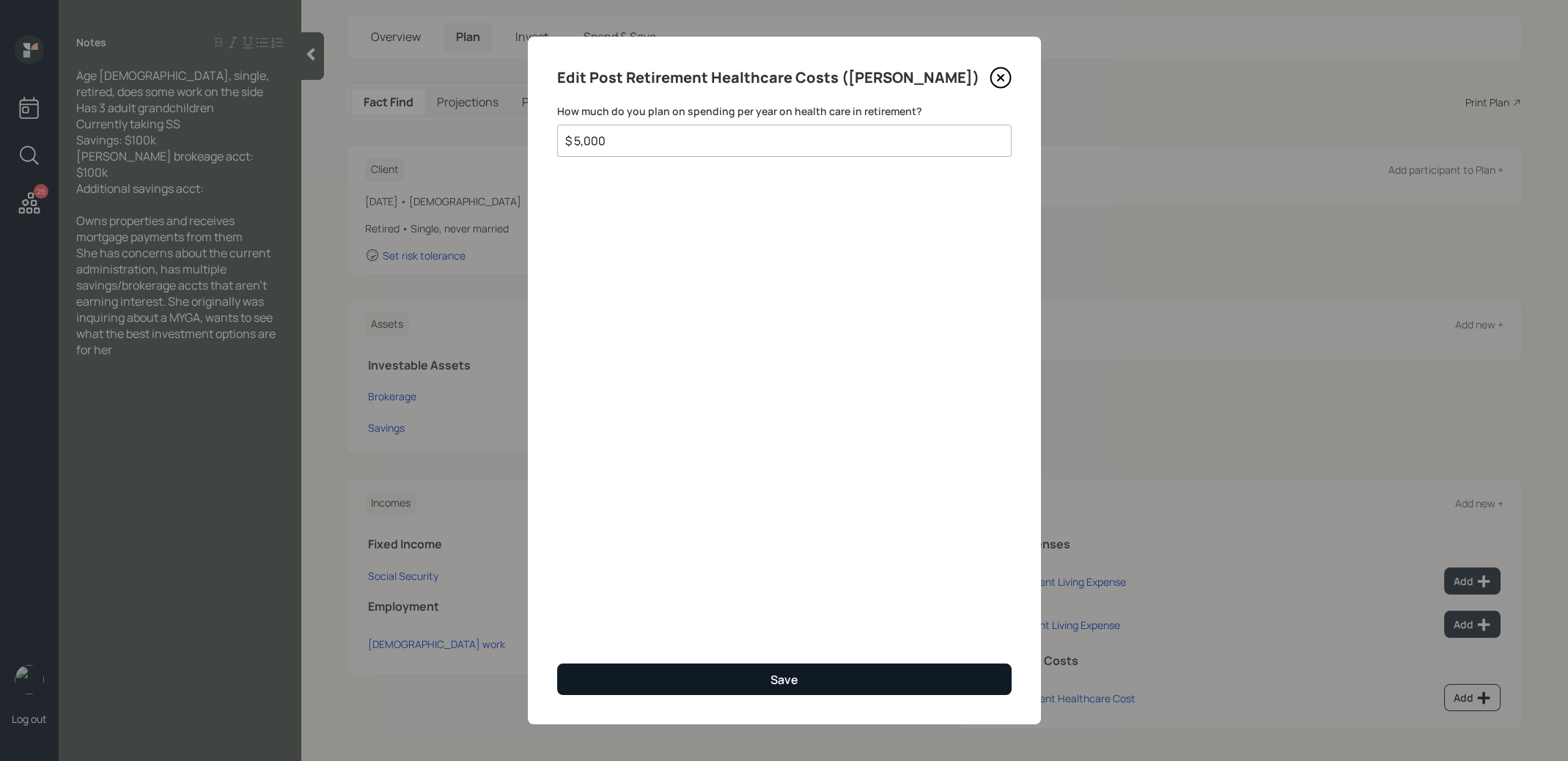
type input "$ 5,000"
click at [968, 676] on button "Save" at bounding box center [784, 680] width 454 height 32
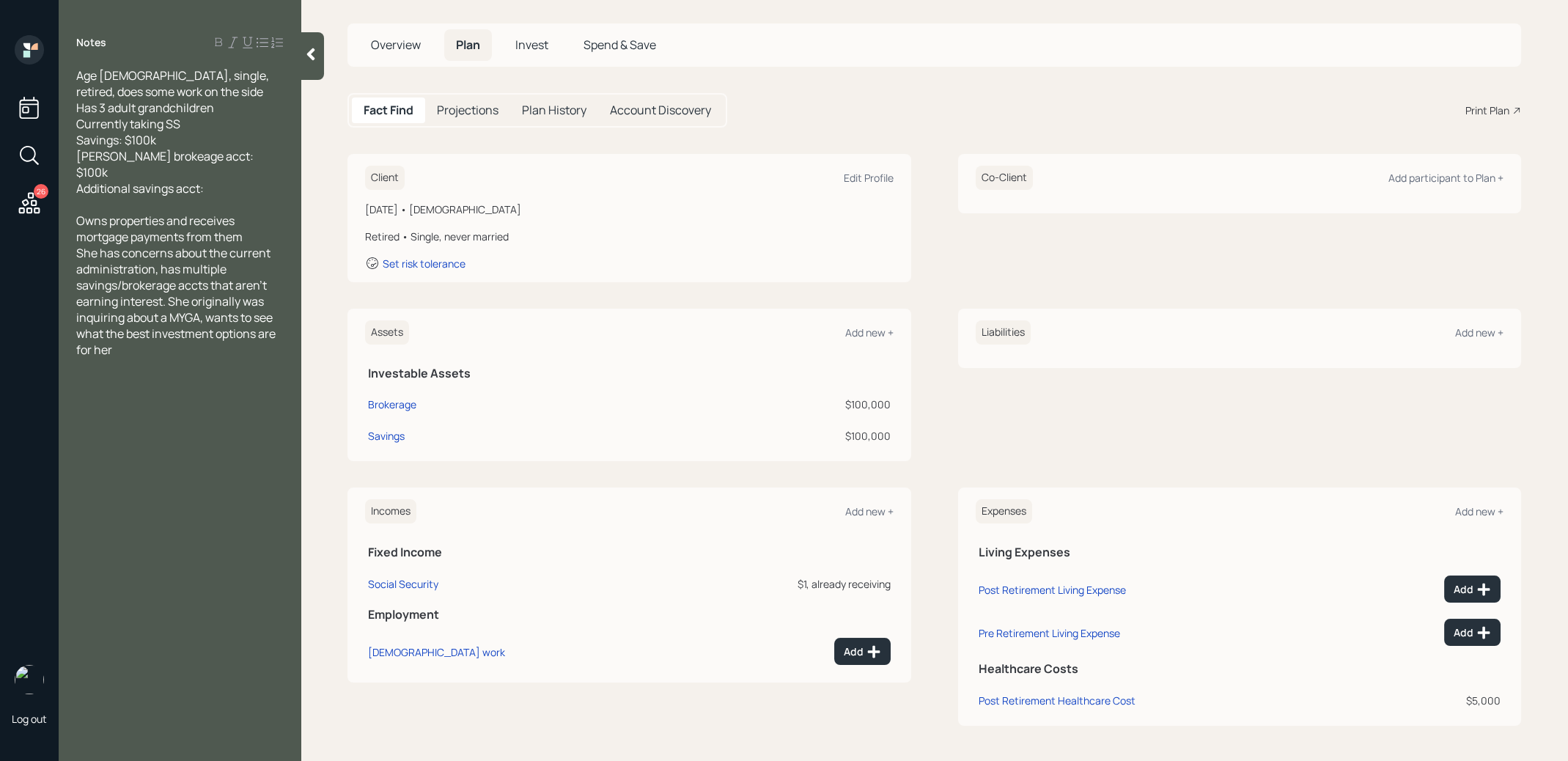
scroll to position [66, 0]
